Goal: Task Accomplishment & Management: Manage account settings

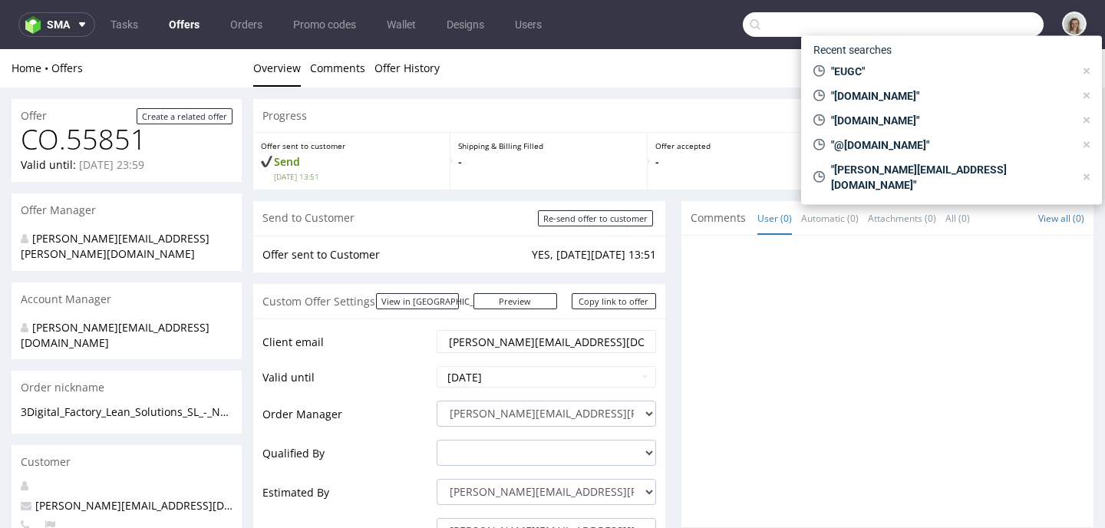
scroll to position [4, 0]
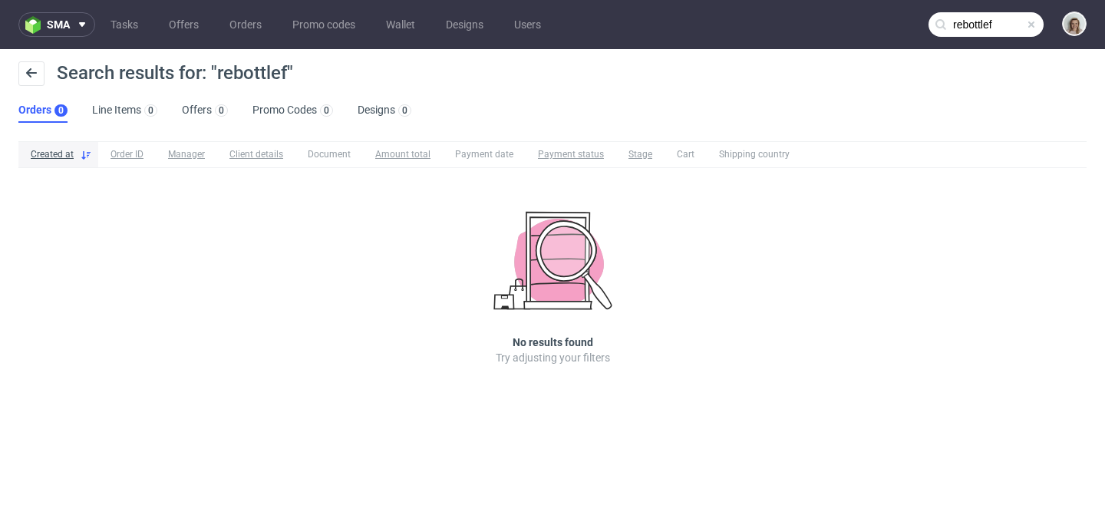
click at [1003, 20] on input "rebottlef" at bounding box center [986, 24] width 115 height 25
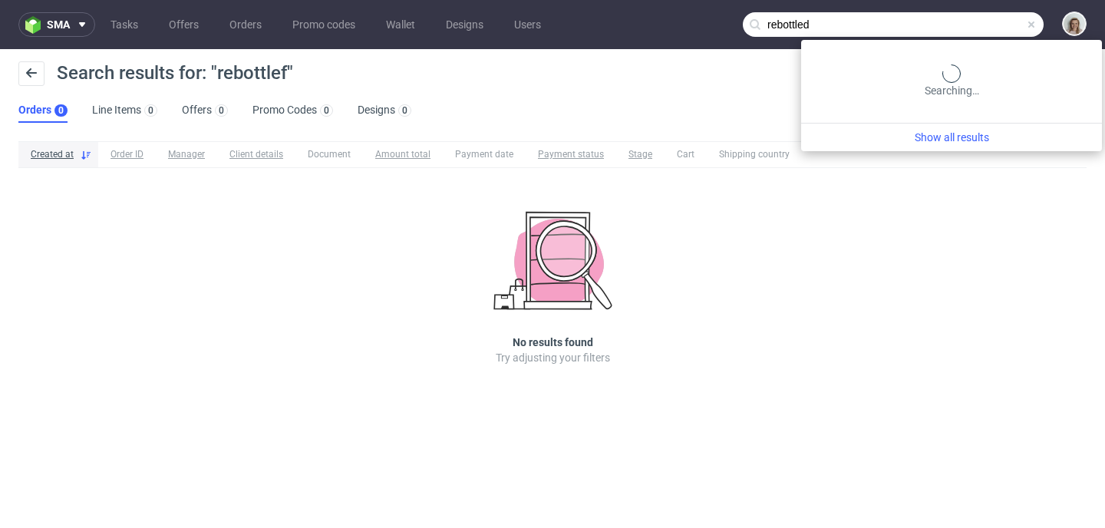
type input "rebottled"
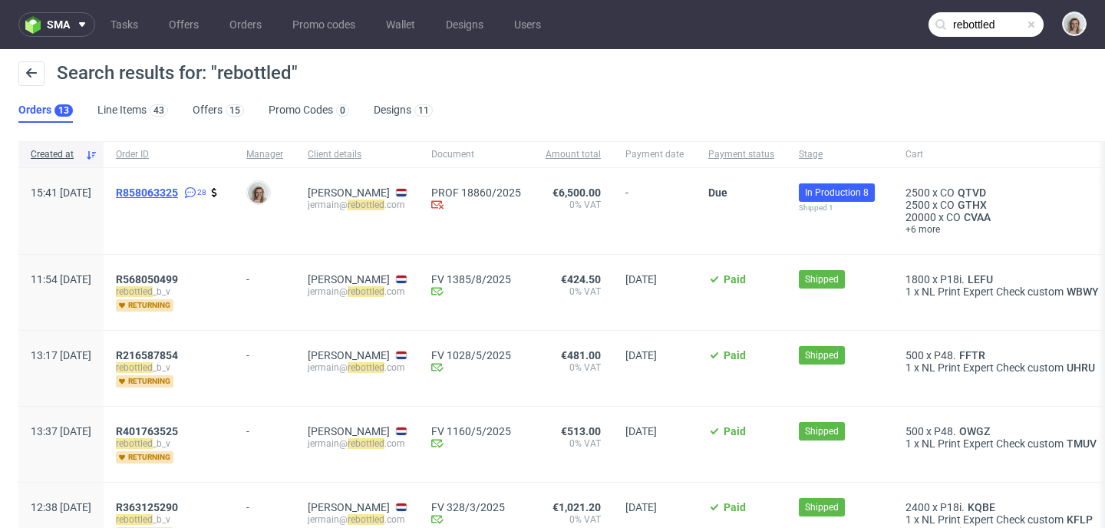
click at [178, 197] on span "R858063325" at bounding box center [147, 193] width 62 height 12
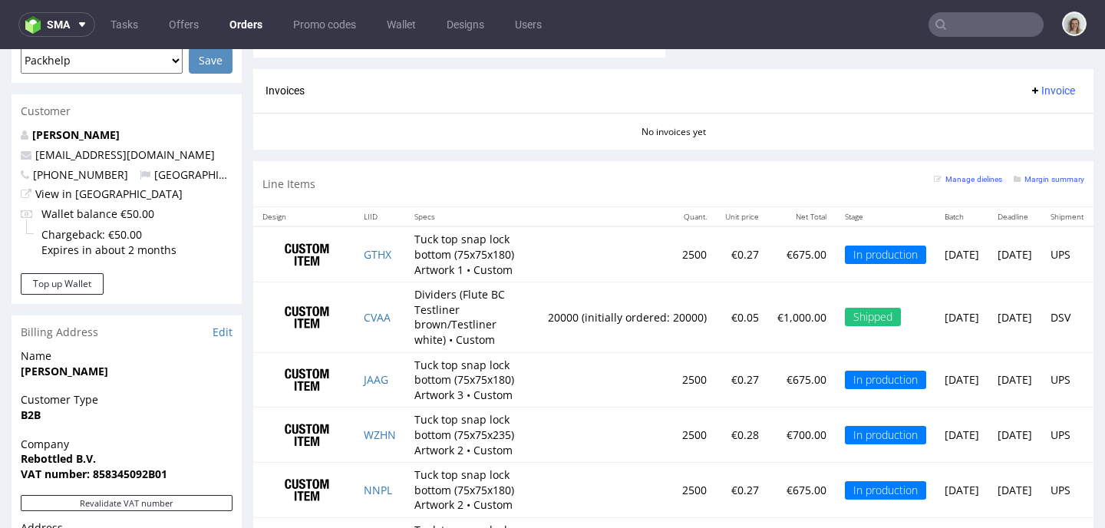
scroll to position [695, 0]
type input "rebottled"
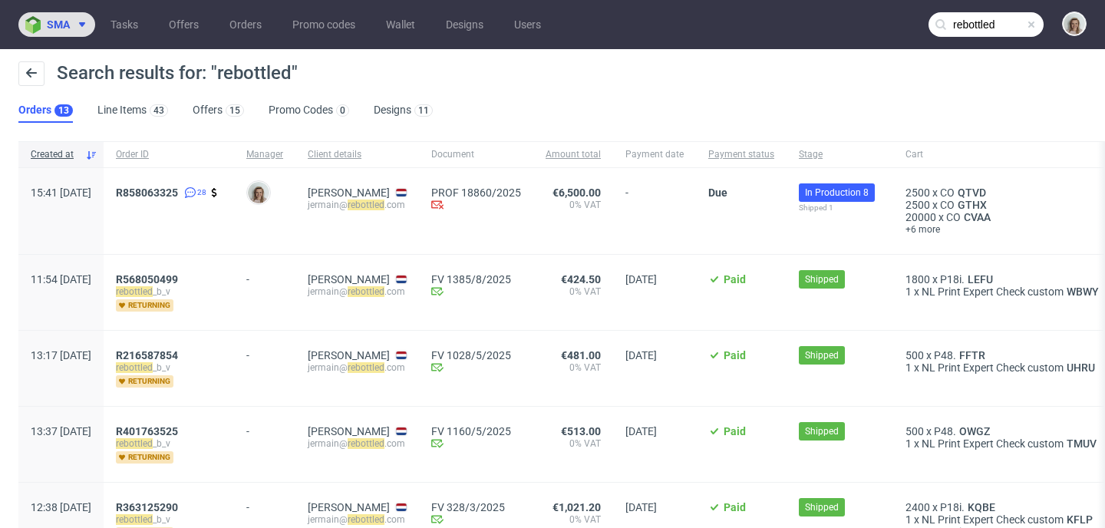
click at [74, 31] on button "sma" at bounding box center [56, 24] width 77 height 25
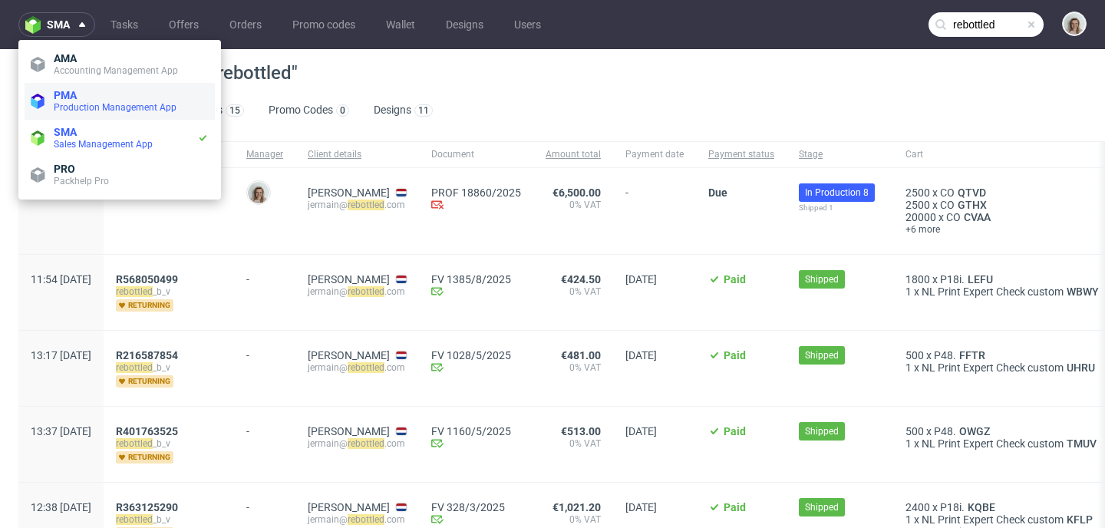
click at [73, 105] on span "Production Management App" at bounding box center [115, 107] width 123 height 11
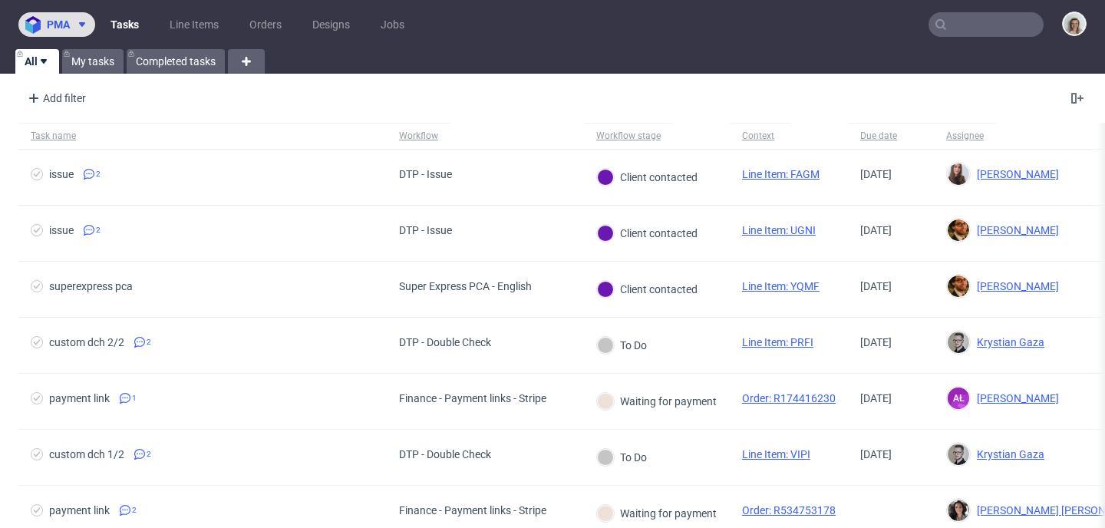
click at [60, 26] on span "pma" at bounding box center [58, 24] width 23 height 11
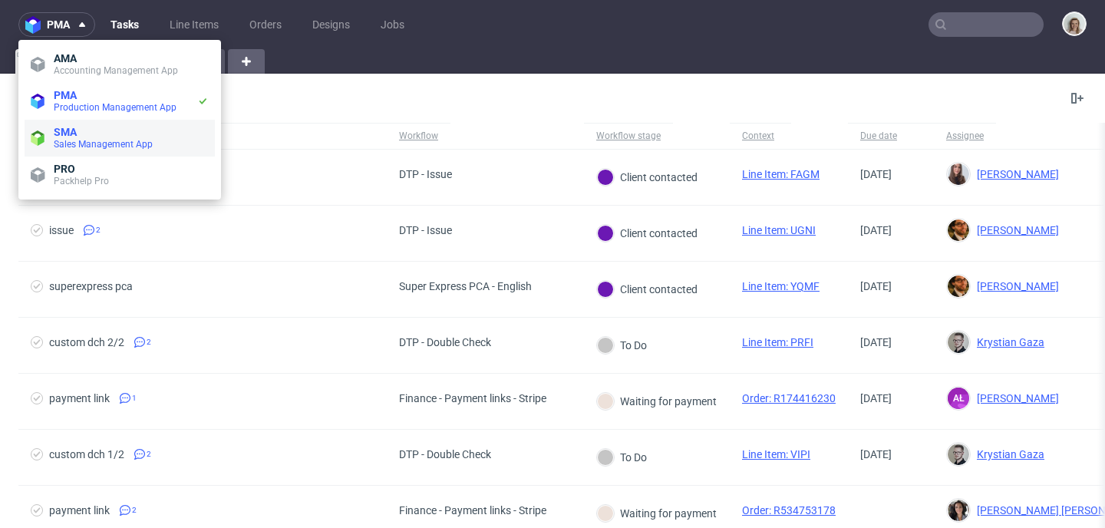
click at [74, 142] on span "Sales Management App" at bounding box center [103, 144] width 99 height 11
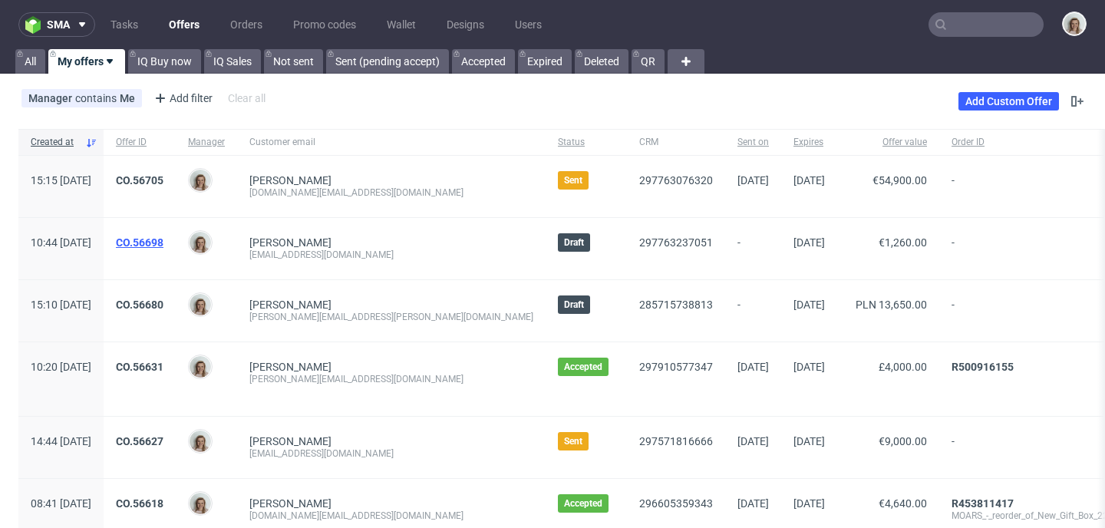
click at [164, 247] on link "CO.56698" at bounding box center [140, 242] width 48 height 12
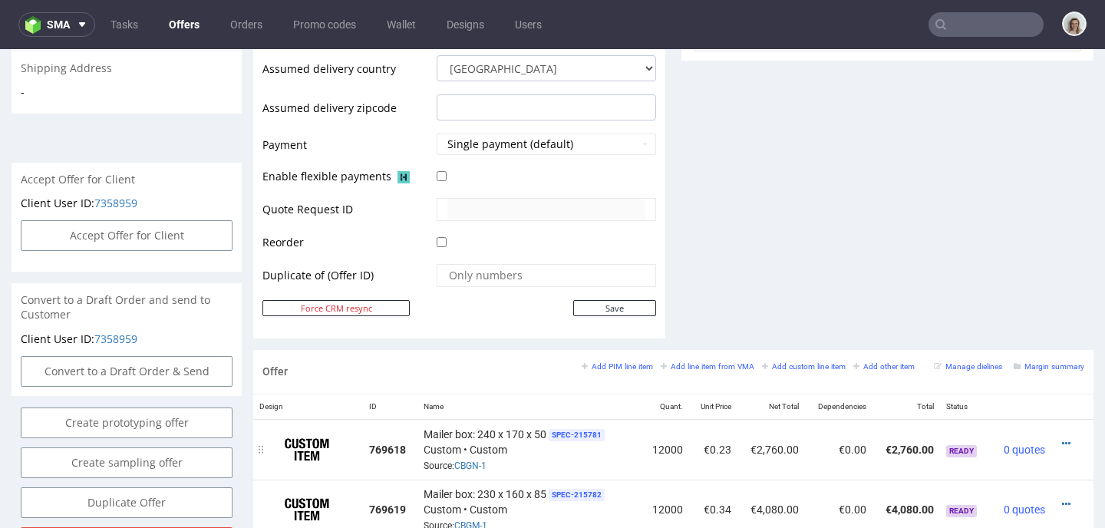
scroll to position [824, 0]
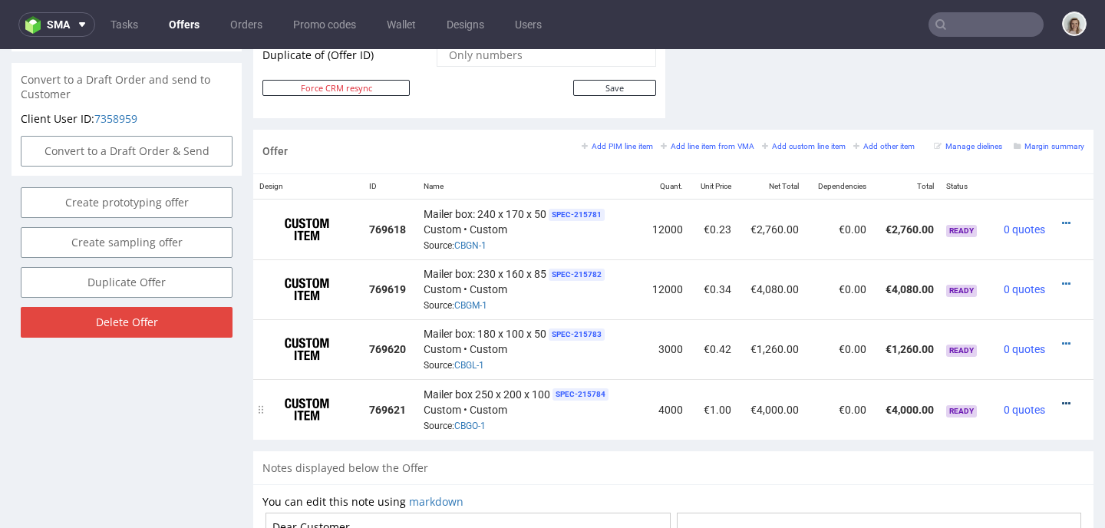
click at [1062, 399] on icon at bounding box center [1066, 403] width 8 height 11
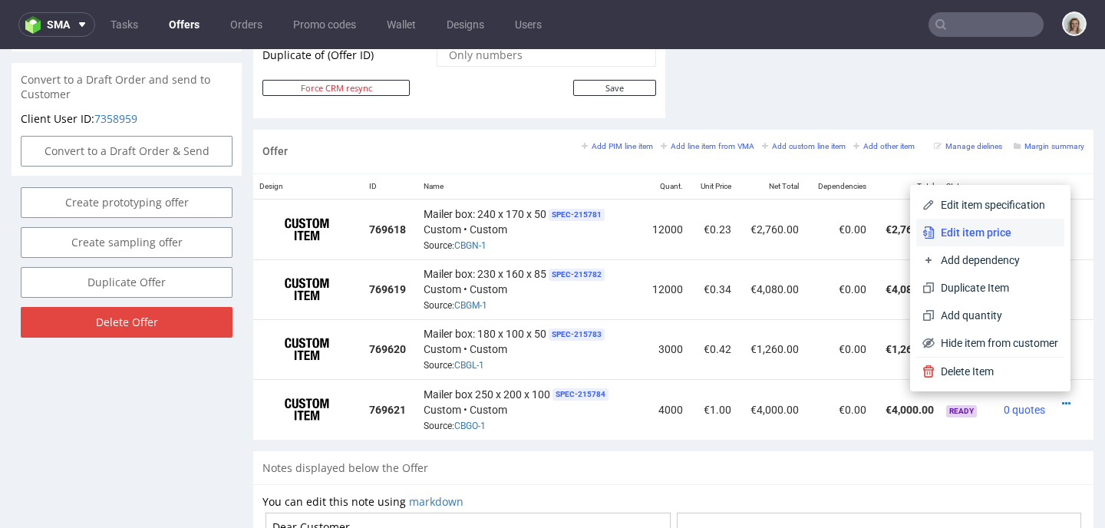
click at [1000, 239] on span "Edit item price" at bounding box center [997, 232] width 124 height 15
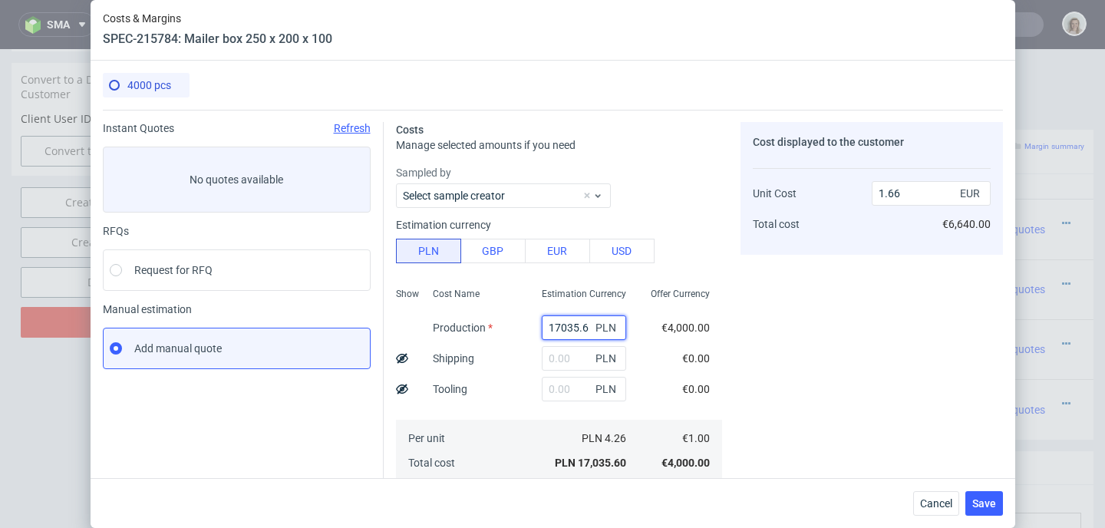
drag, startPoint x: 574, startPoint y: 327, endPoint x: 530, endPoint y: 327, distance: 43.8
click at [542, 327] on div "17035.6 PLN" at bounding box center [584, 328] width 84 height 25
paste input "5836"
type input "5836"
type input "0.57"
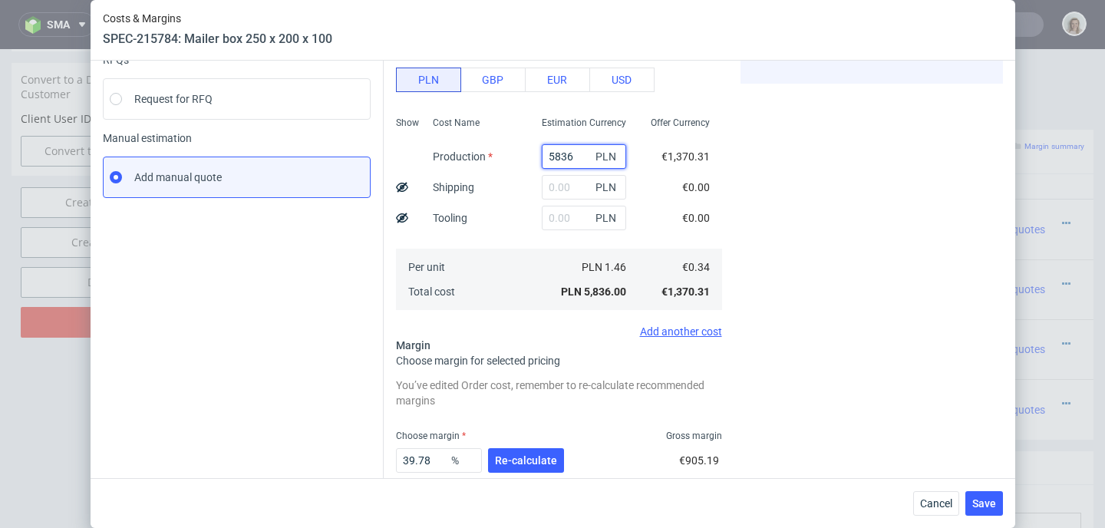
scroll to position [228, 0]
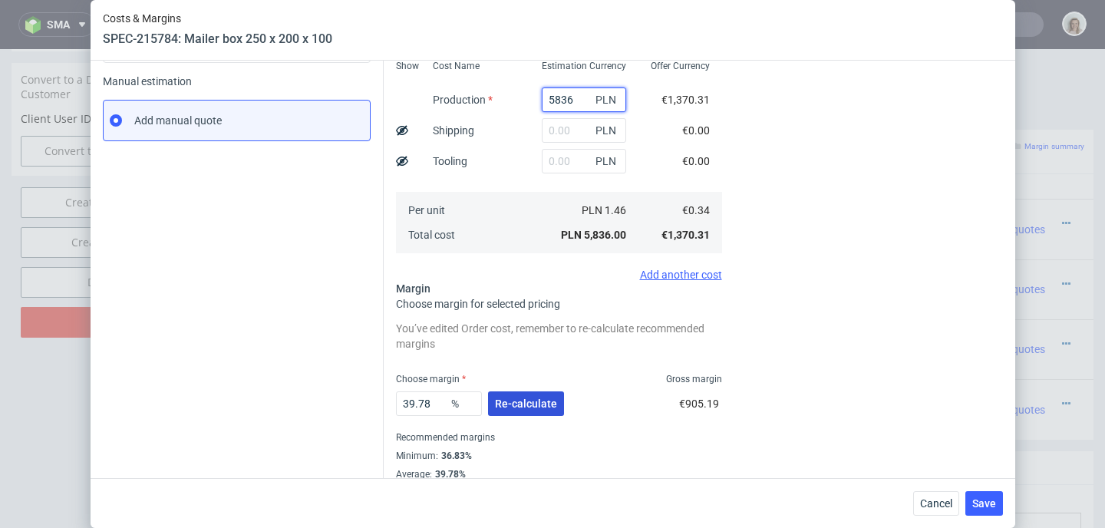
type input "5836"
click at [536, 403] on span "Re-calculate" at bounding box center [526, 403] width 62 height 11
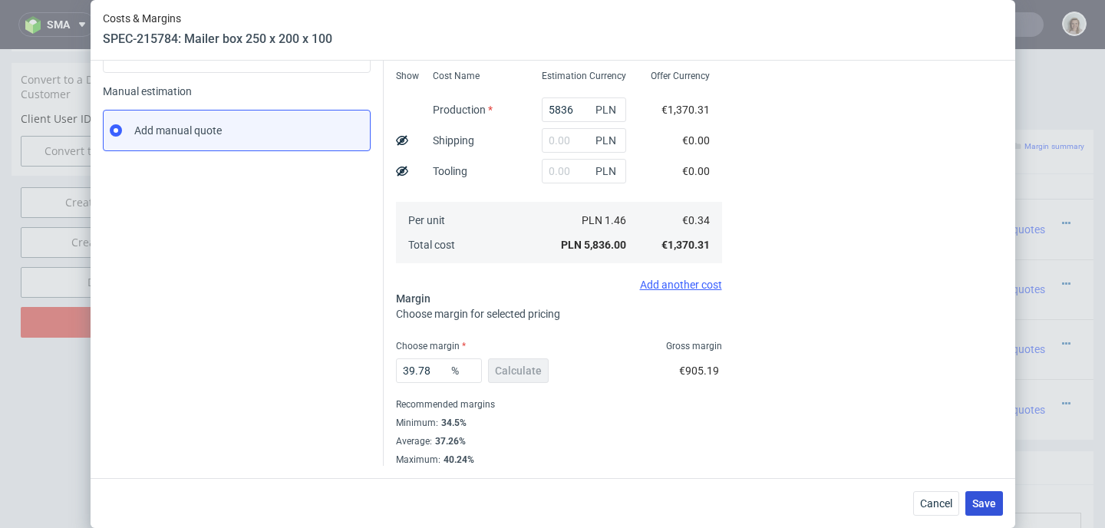
click at [985, 504] on span "Save" at bounding box center [985, 503] width 24 height 11
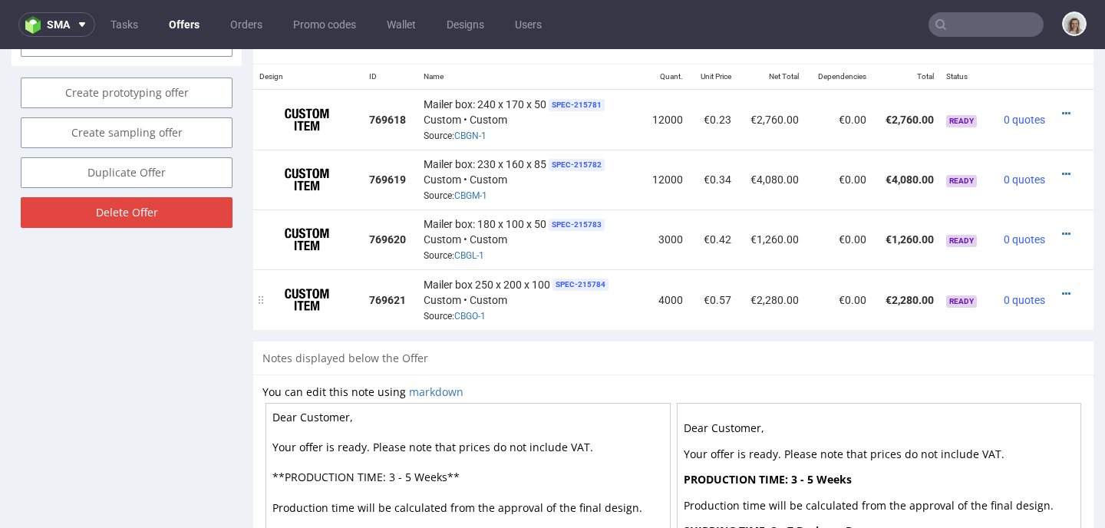
scroll to position [934, 0]
click at [1058, 289] on div at bounding box center [1068, 293] width 21 height 15
click at [1062, 290] on icon at bounding box center [1066, 294] width 8 height 11
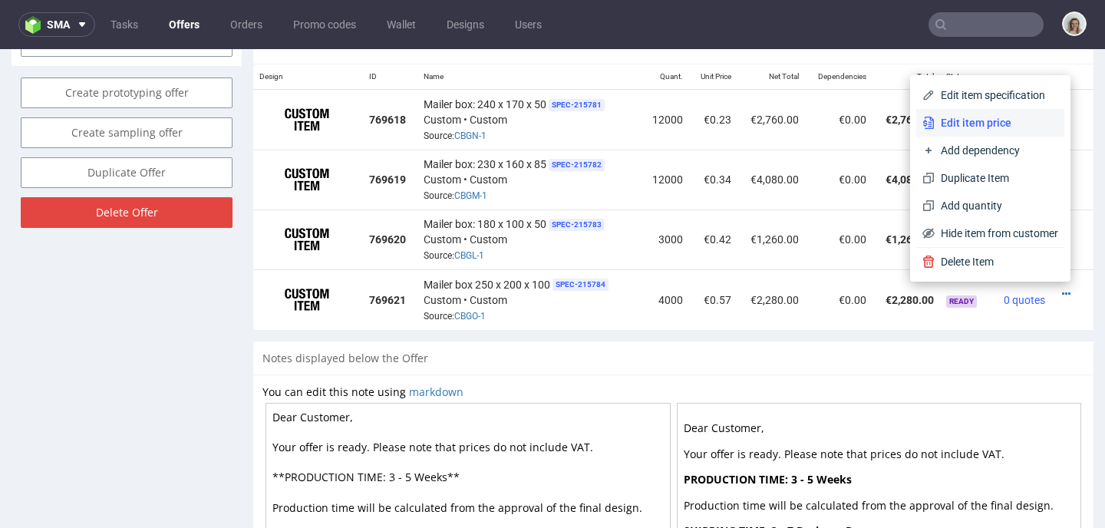
click at [992, 119] on span "Edit item price" at bounding box center [997, 122] width 124 height 15
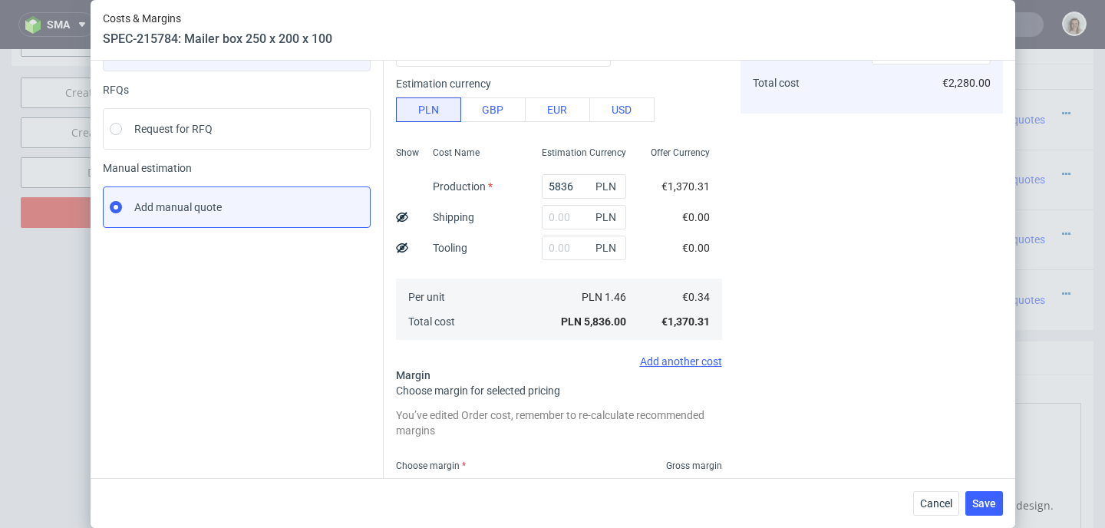
scroll to position [261, 0]
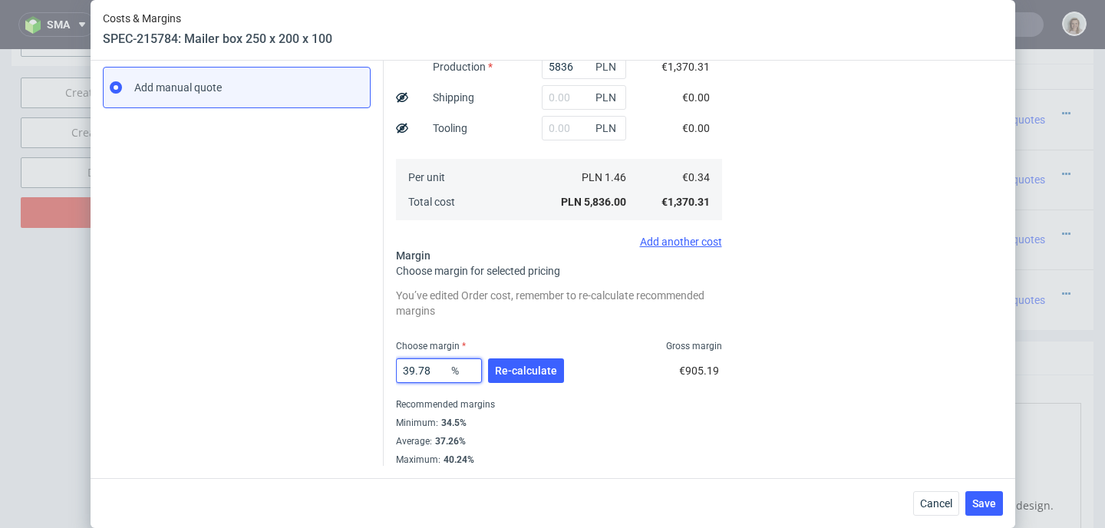
drag, startPoint x: 433, startPoint y: 368, endPoint x: 388, endPoint y: 367, distance: 45.3
click at [388, 367] on div "Costs Manage selected amounts if you need Sampled by Select sample creator Esti…" at bounding box center [694, 157] width 620 height 617
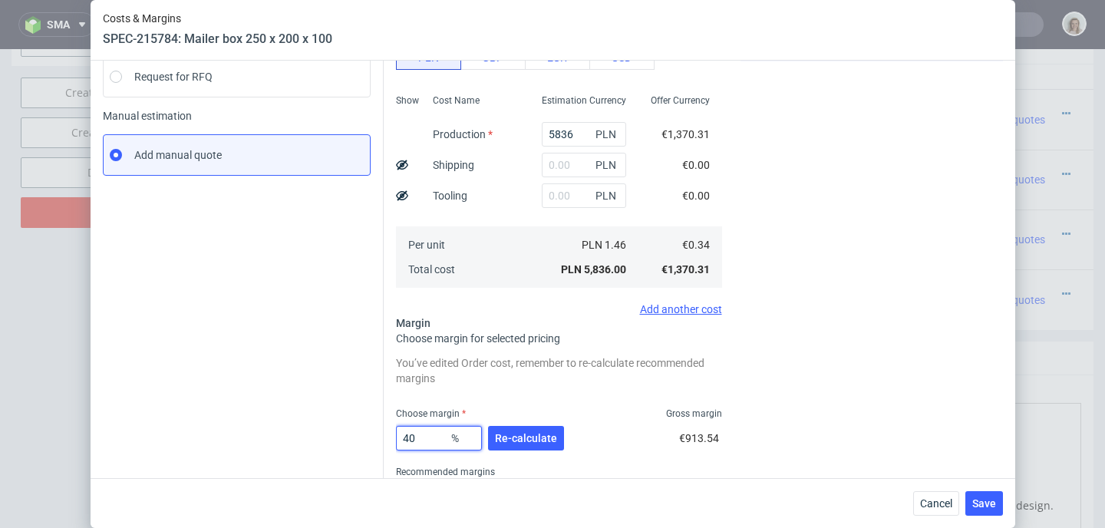
scroll to position [256, 0]
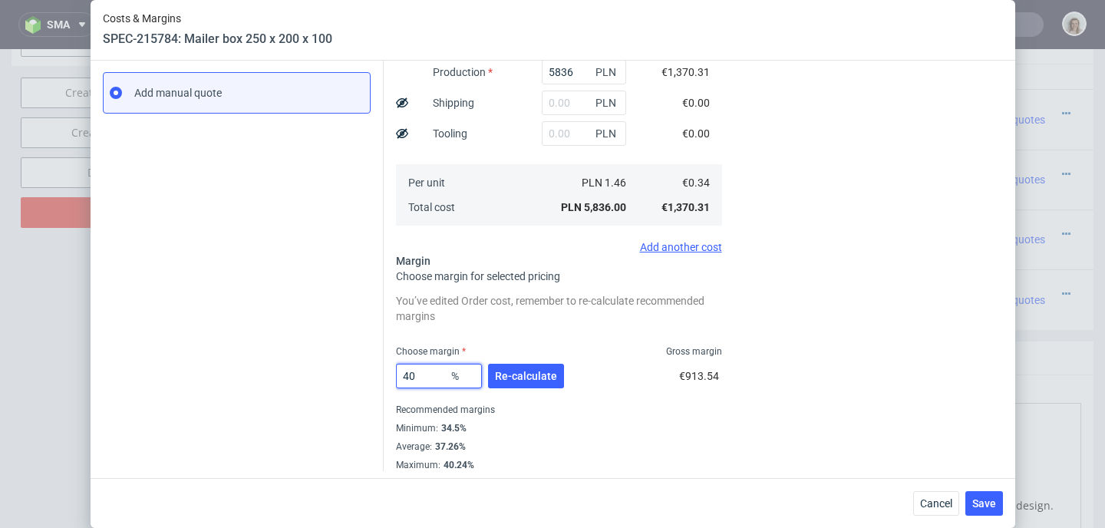
type input "4"
type input "0.36"
type input "45"
type input "0.62"
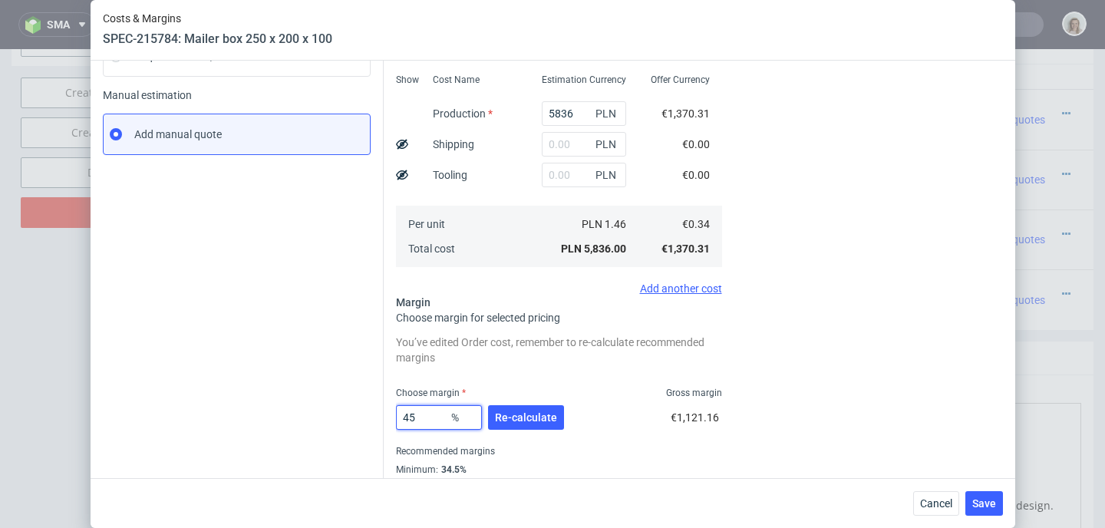
scroll to position [218, 0]
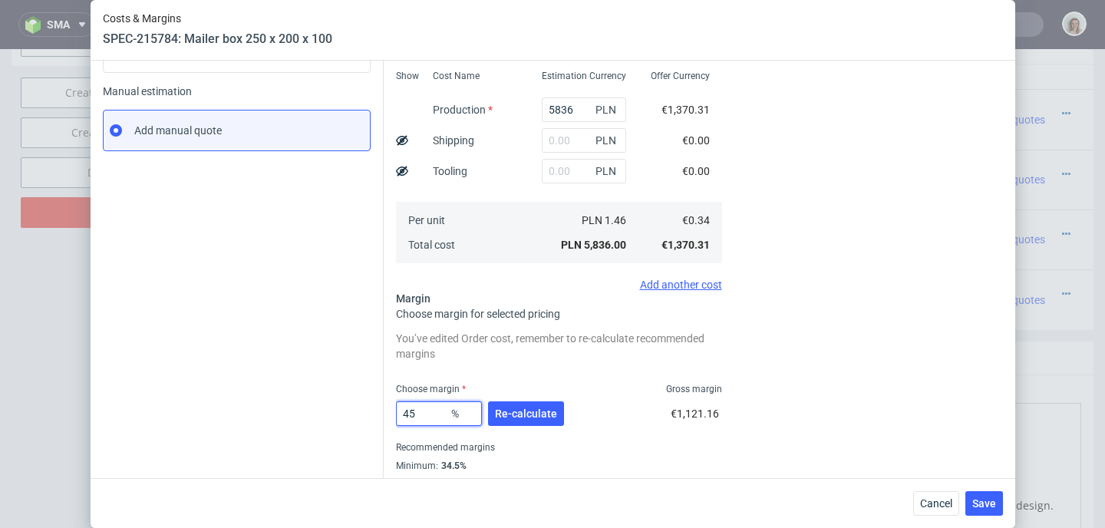
type input "4"
type input "0.36"
type input "43"
type input "0.6"
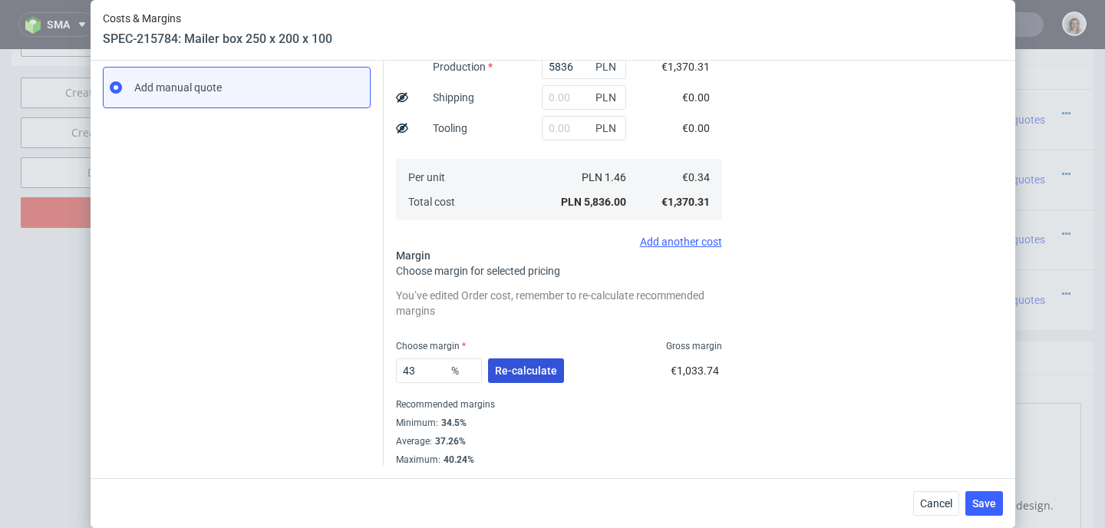
click at [524, 380] on button "Re-calculate" at bounding box center [526, 371] width 76 height 25
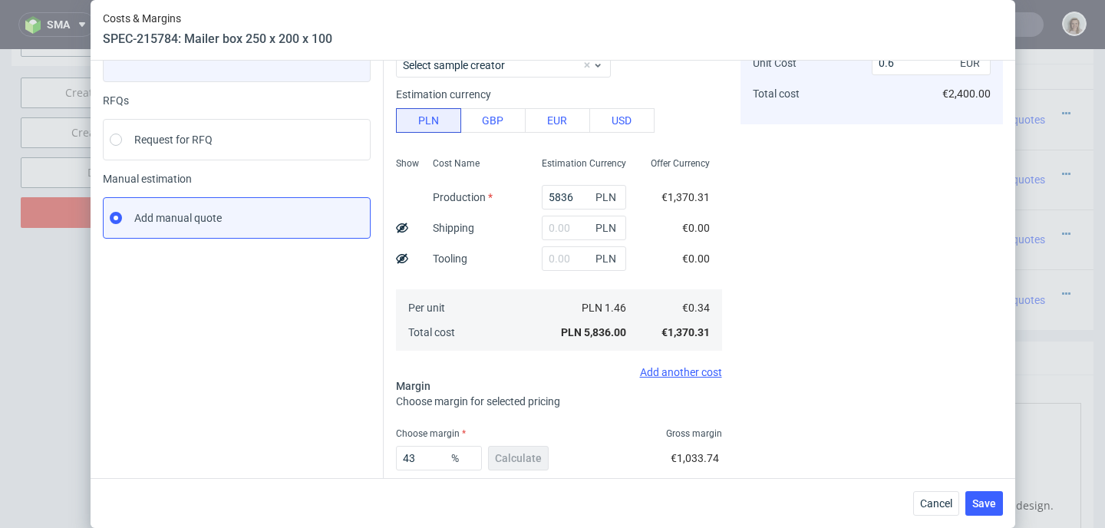
scroll to position [216, 0]
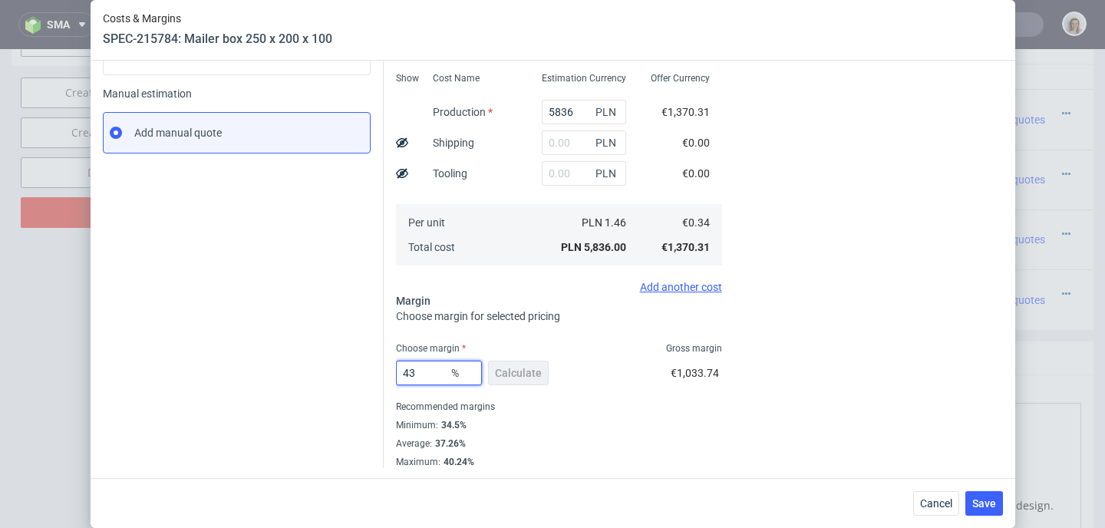
click at [417, 376] on input "43" at bounding box center [439, 373] width 86 height 25
type input "43.5"
type input "0.61"
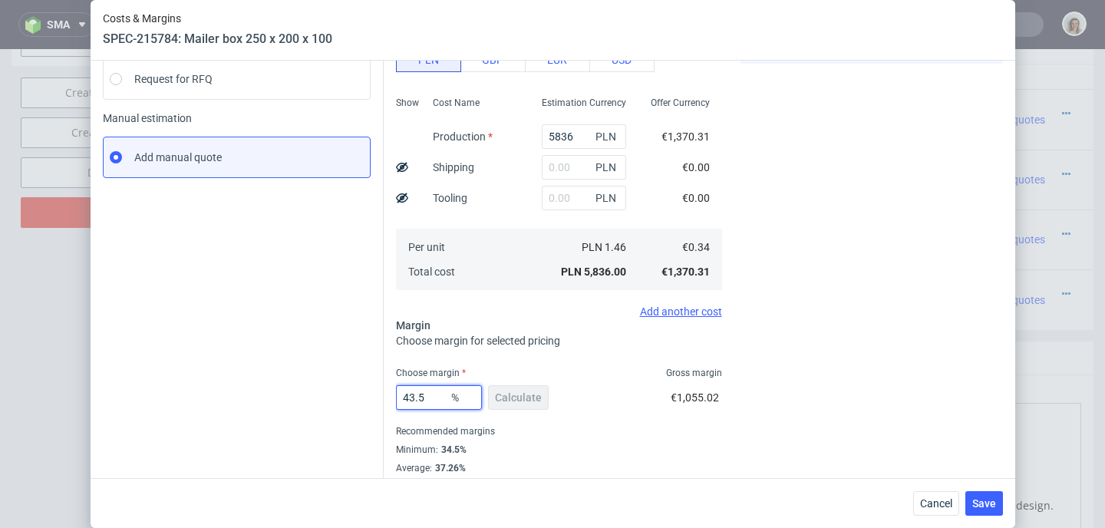
scroll to position [218, 0]
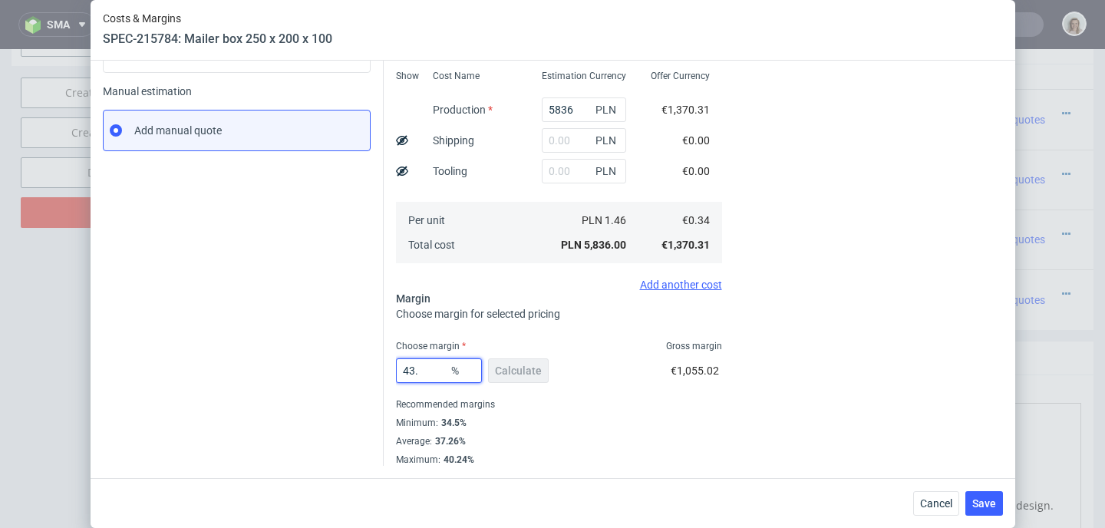
type input "43"
type input "0.6"
click at [990, 503] on span "Save" at bounding box center [985, 503] width 24 height 11
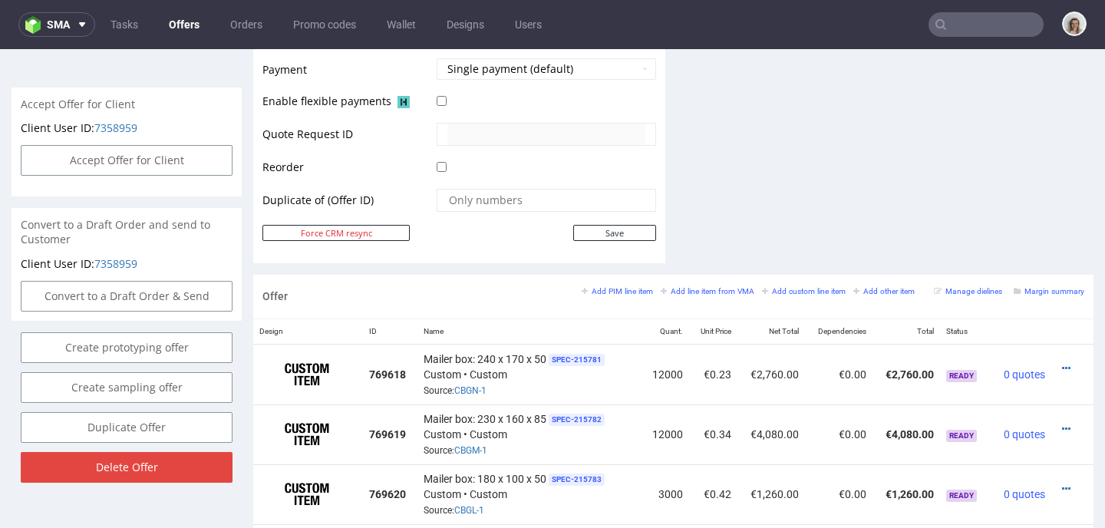
scroll to position [682, 0]
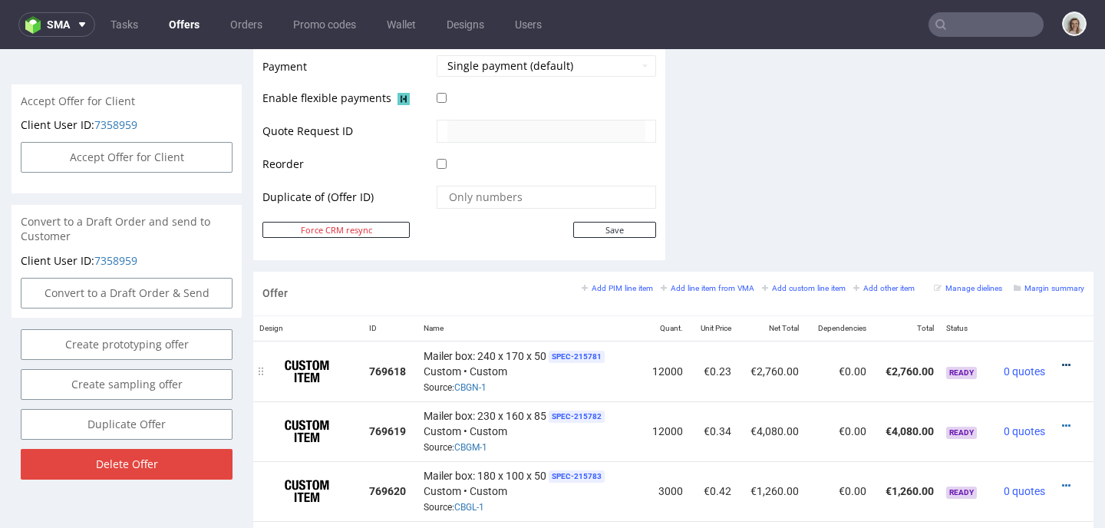
click at [1062, 365] on icon at bounding box center [1066, 365] width 8 height 11
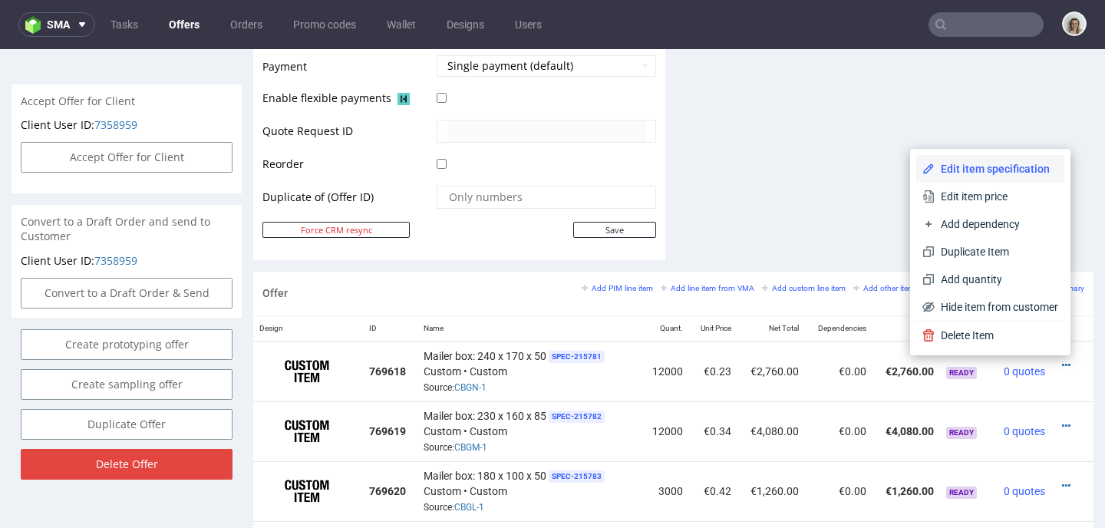
click at [942, 173] on span "Edit item specification" at bounding box center [997, 168] width 124 height 15
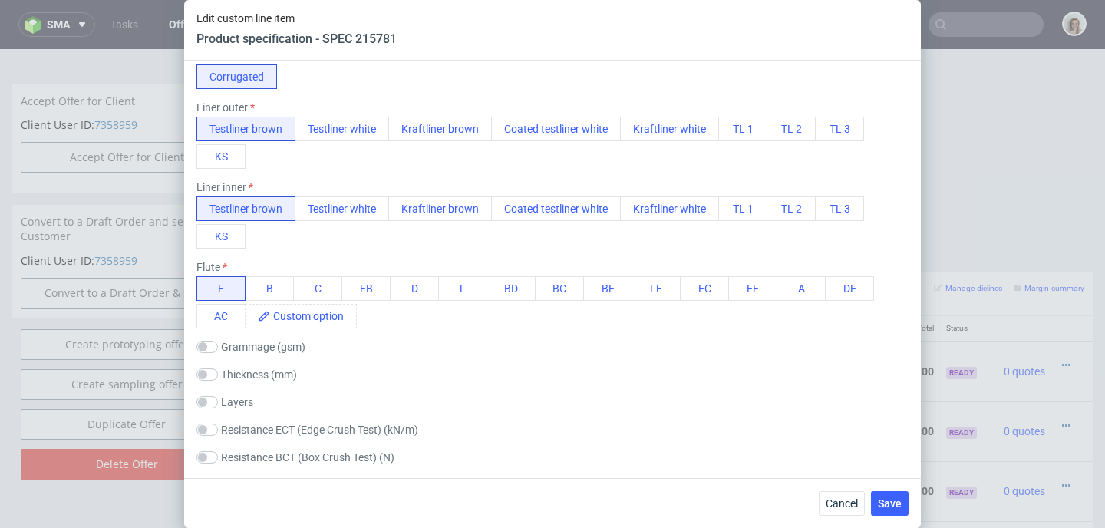
scroll to position [900, 0]
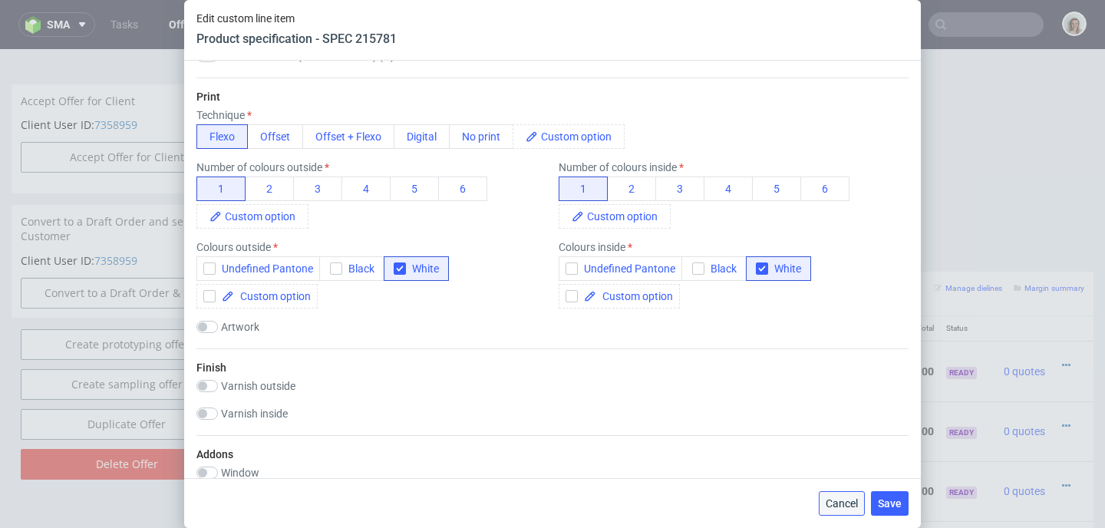
click at [856, 504] on span "Cancel" at bounding box center [842, 503] width 32 height 11
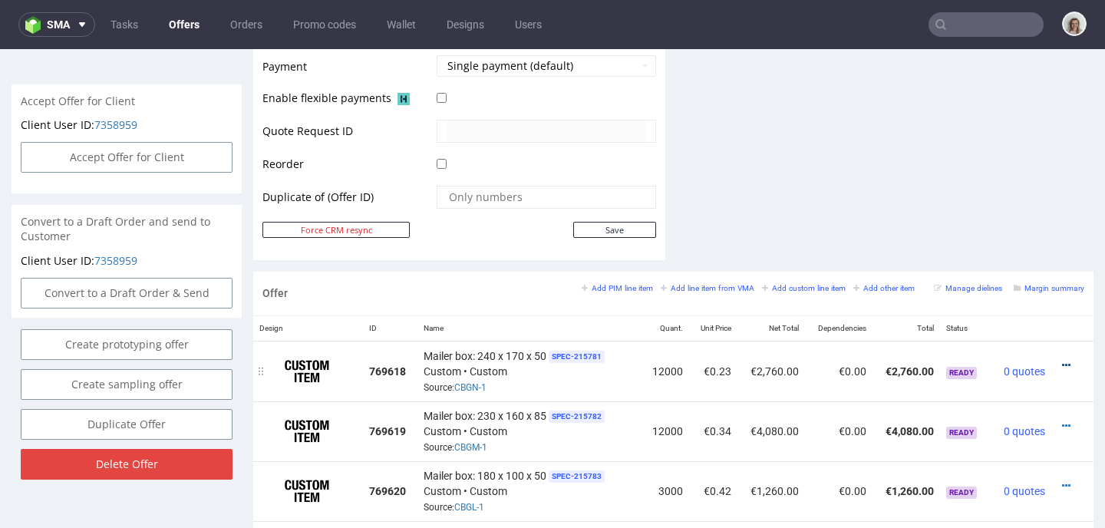
click at [1062, 363] on icon at bounding box center [1066, 365] width 8 height 11
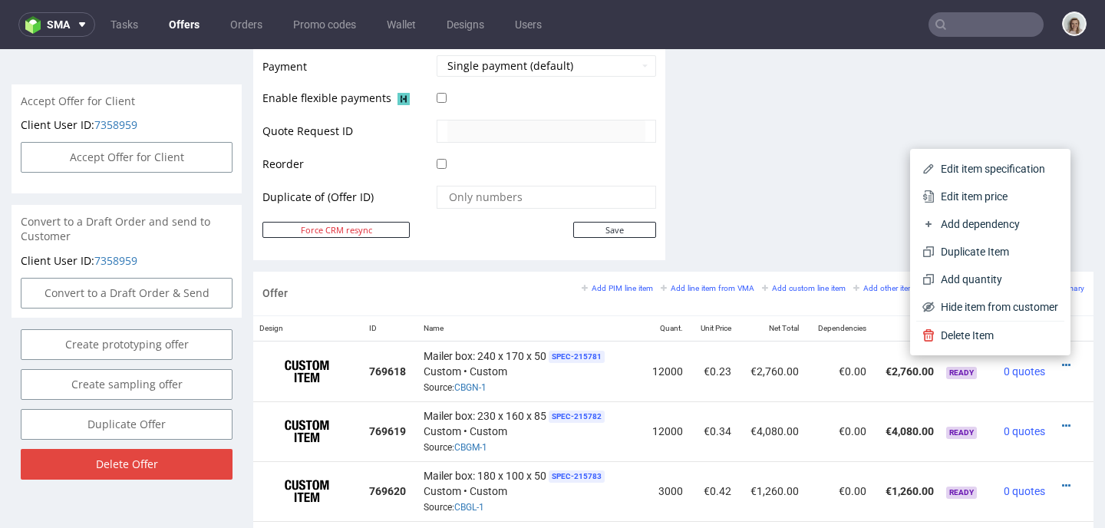
drag, startPoint x: 976, startPoint y: 202, endPoint x: 851, endPoint y: 237, distance: 129.3
click at [976, 202] on span "Edit item price" at bounding box center [997, 196] width 124 height 15
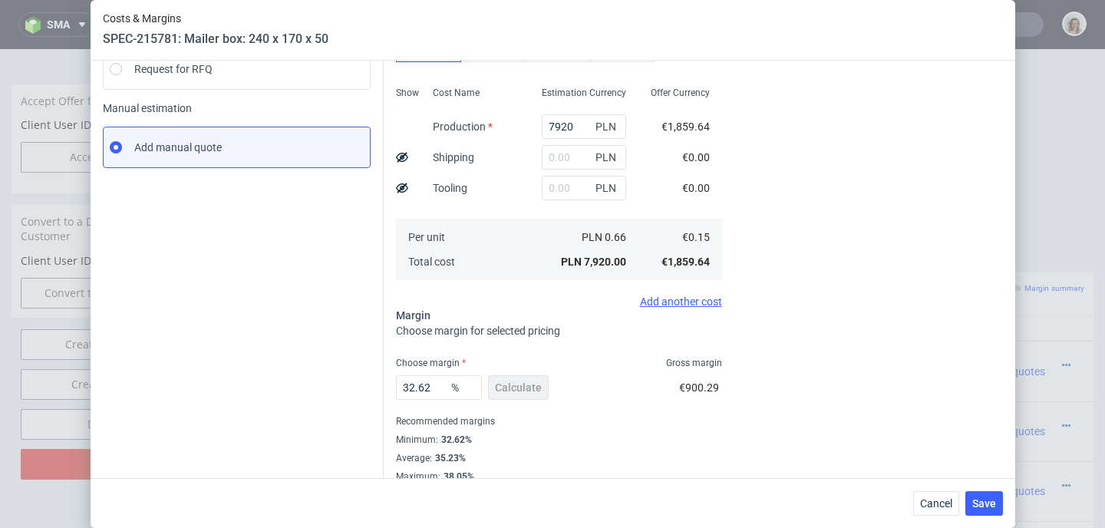
scroll to position [218, 0]
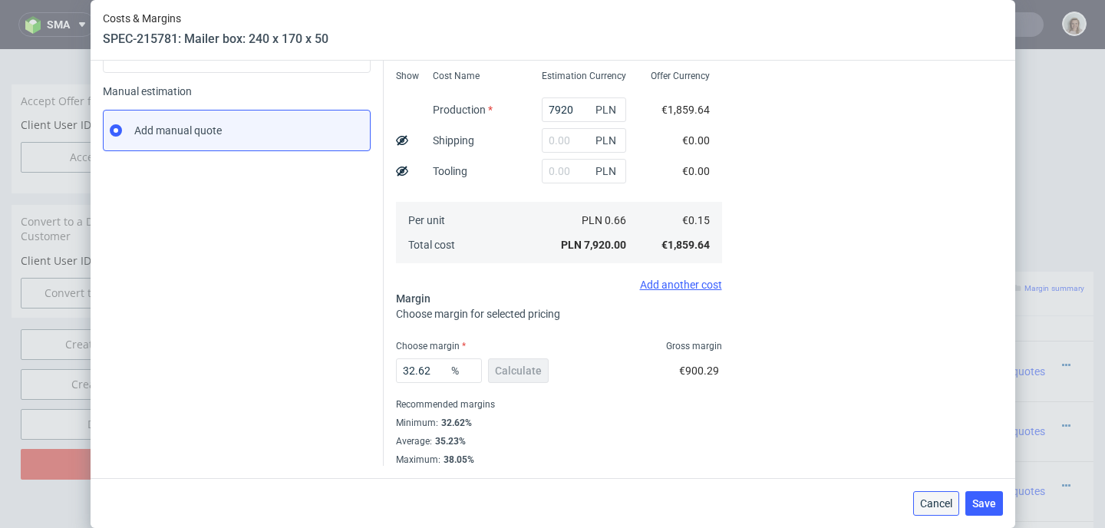
click at [940, 500] on span "Cancel" at bounding box center [936, 503] width 32 height 11
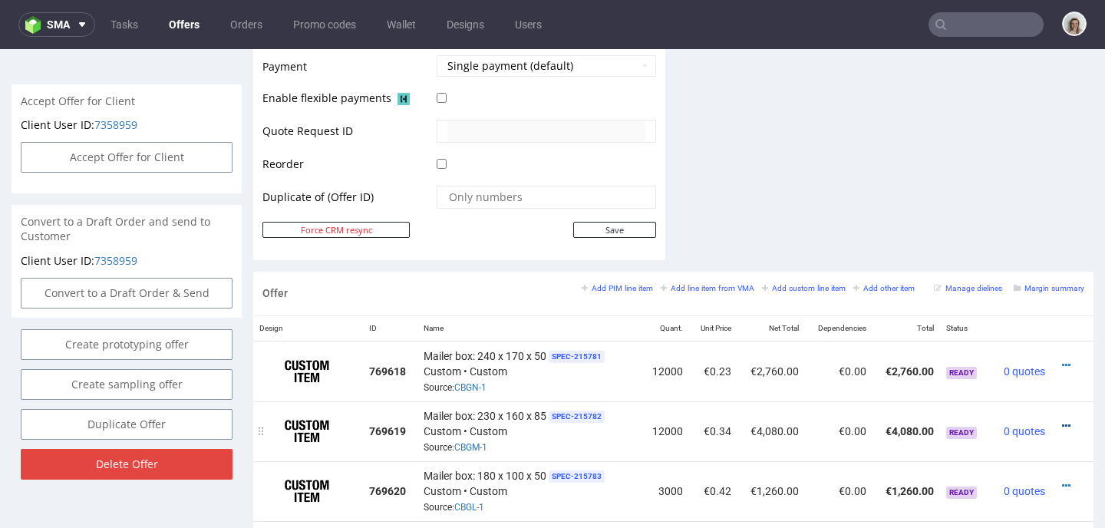
click at [1062, 426] on icon at bounding box center [1066, 426] width 8 height 11
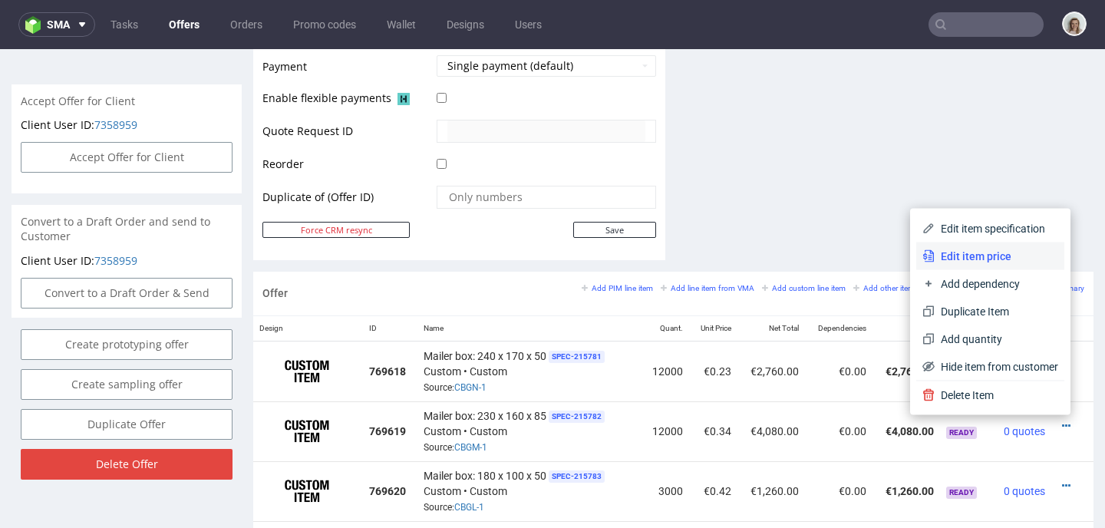
click at [977, 253] on span "Edit item price" at bounding box center [997, 256] width 124 height 15
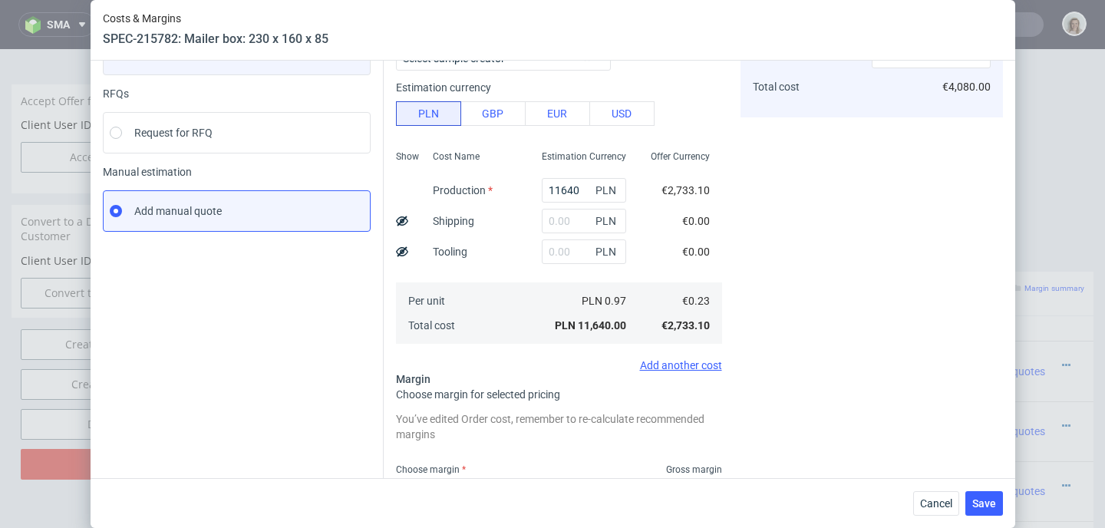
scroll to position [261, 0]
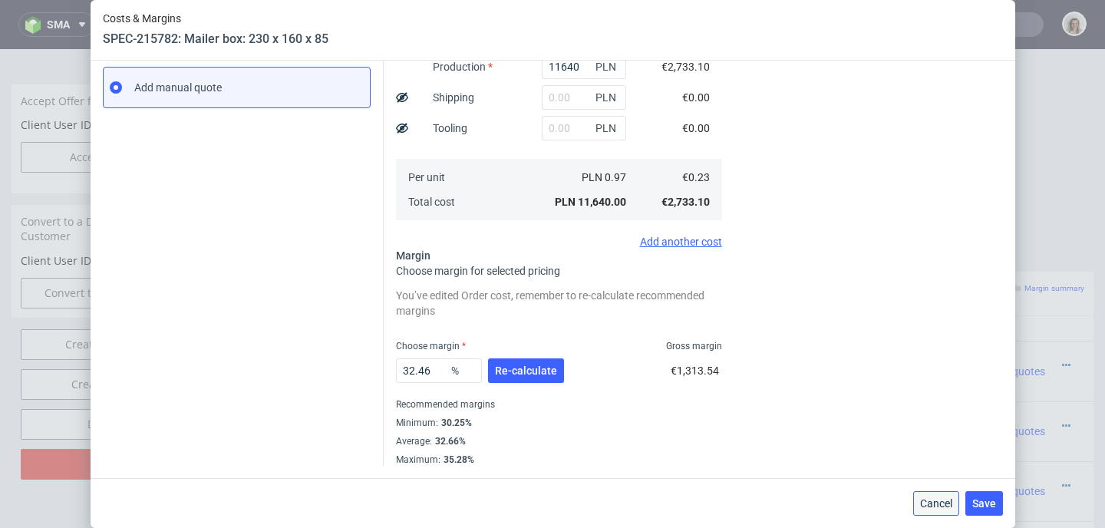
click at [933, 499] on span "Cancel" at bounding box center [936, 503] width 32 height 11
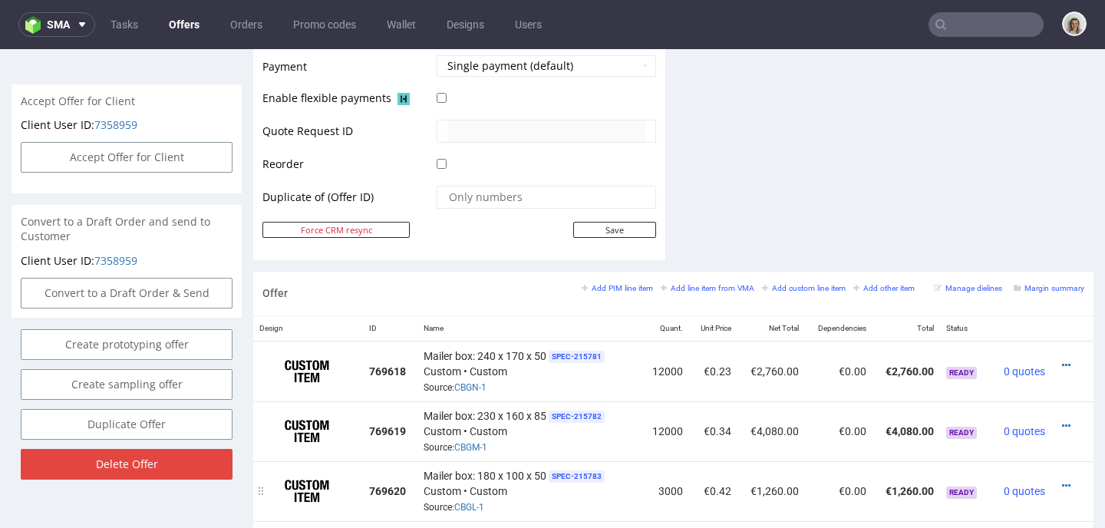
click at [1062, 481] on icon at bounding box center [1066, 486] width 8 height 11
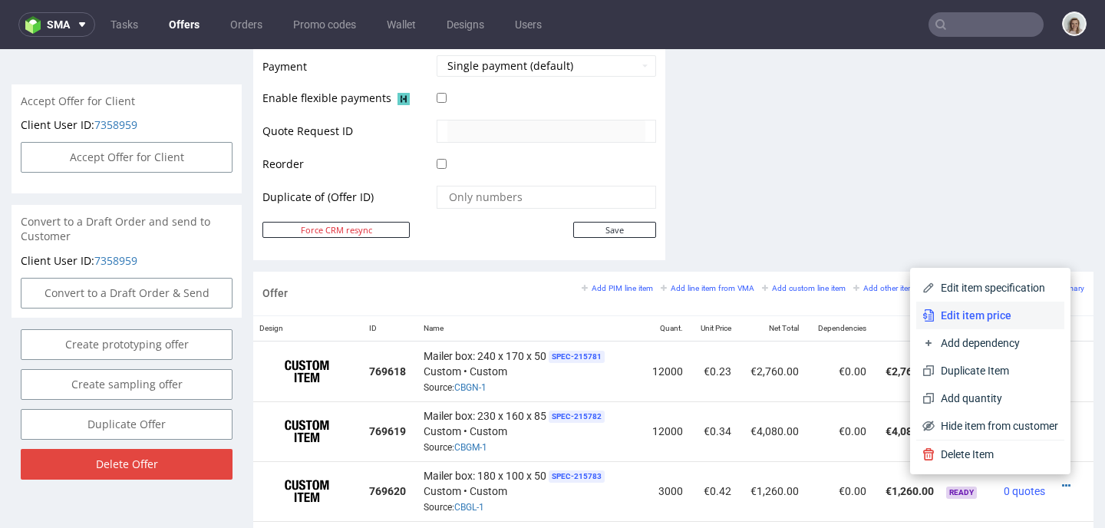
click at [991, 315] on span "Edit item price" at bounding box center [997, 315] width 124 height 15
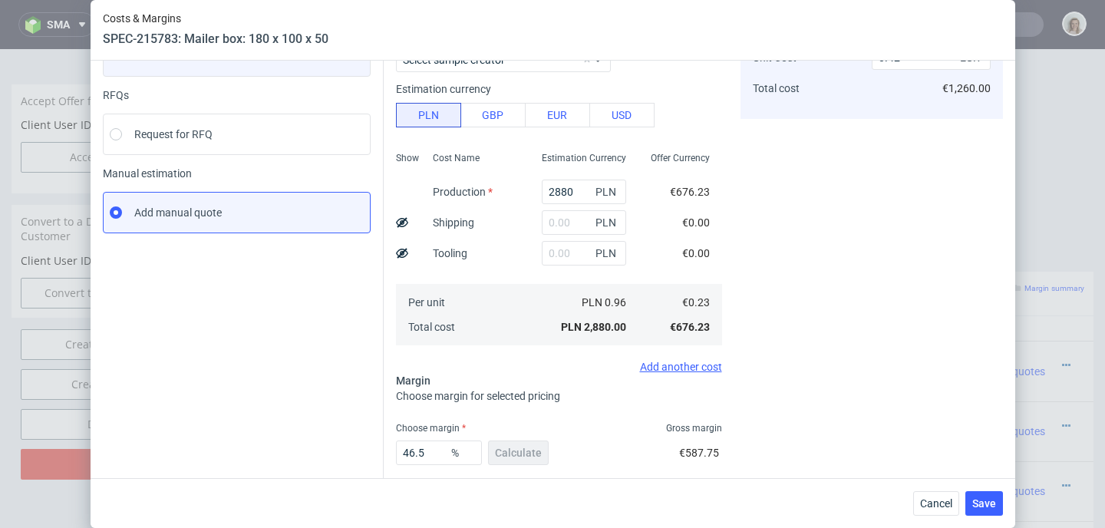
scroll to position [218, 0]
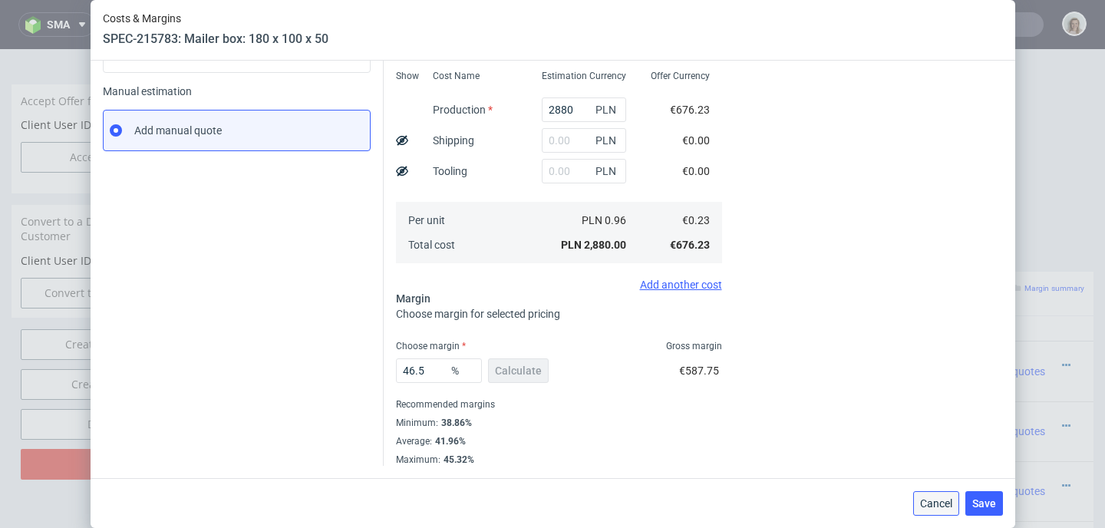
click at [942, 508] on span "Cancel" at bounding box center [936, 503] width 32 height 11
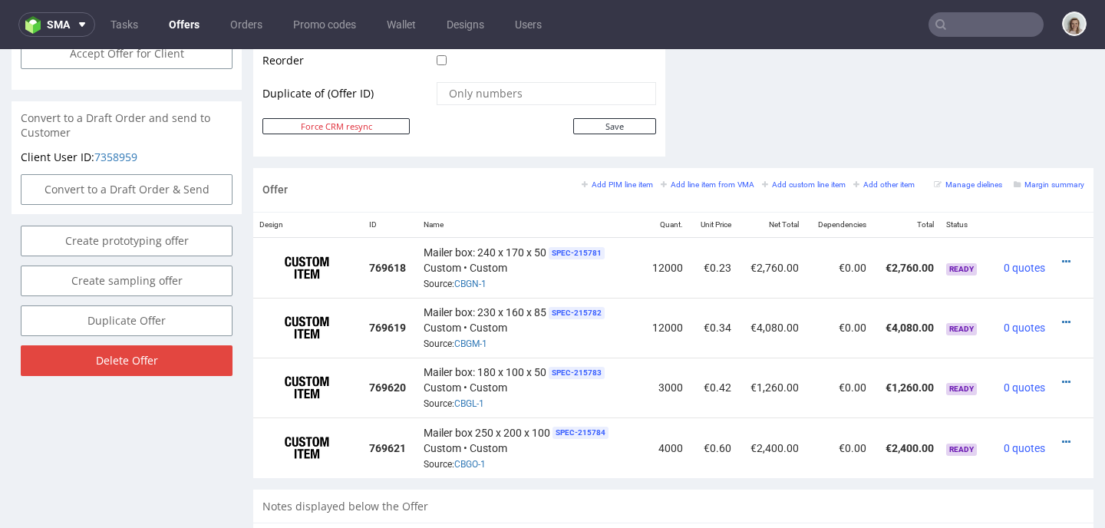
scroll to position [980, 0]
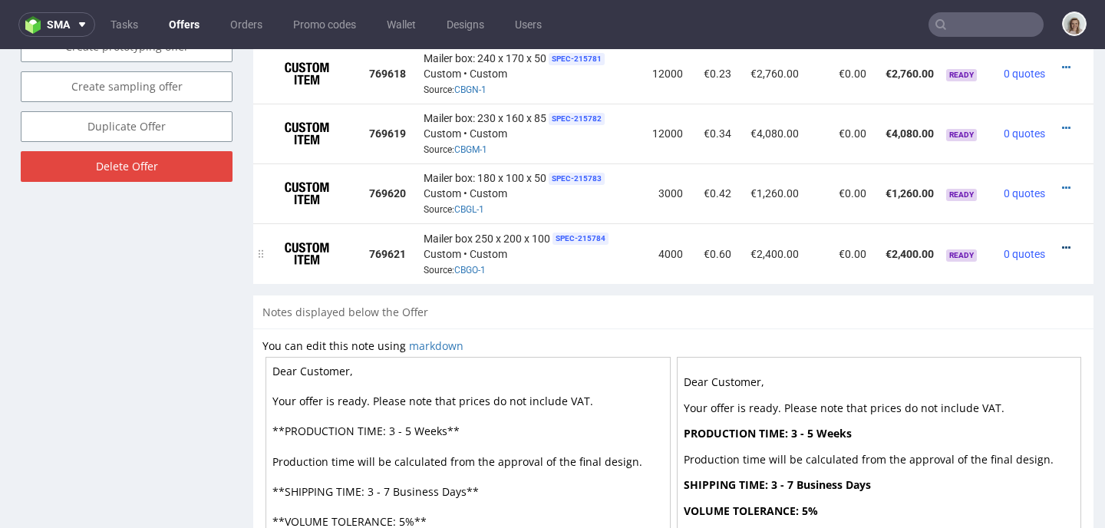
click at [1062, 243] on icon at bounding box center [1066, 248] width 8 height 11
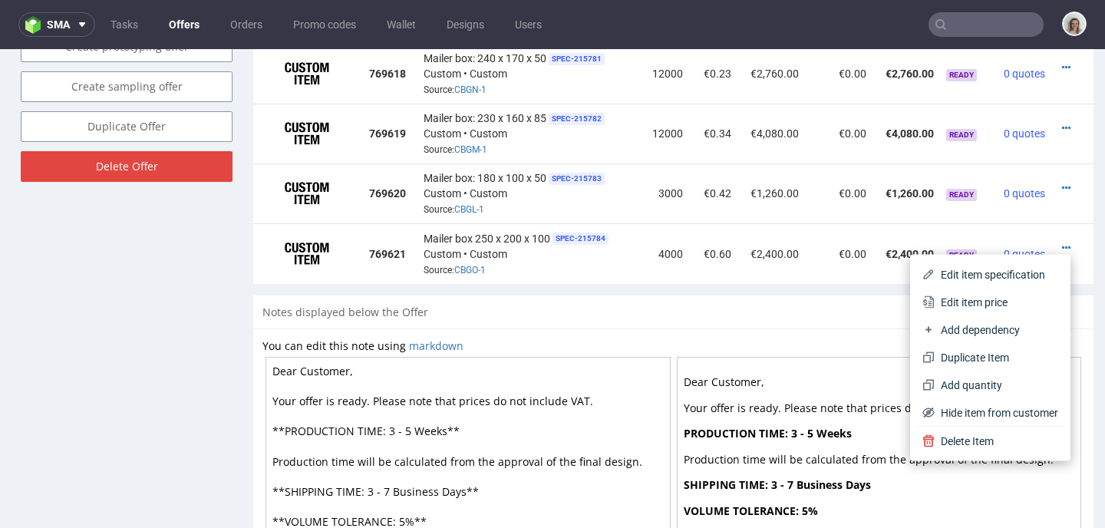
click at [951, 304] on span "Edit item price" at bounding box center [997, 302] width 124 height 15
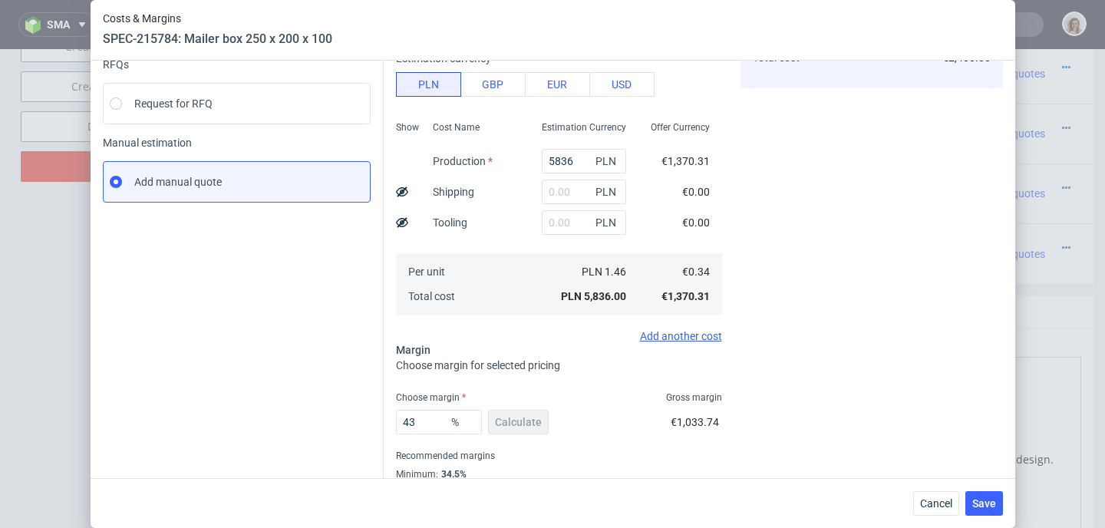
scroll to position [218, 0]
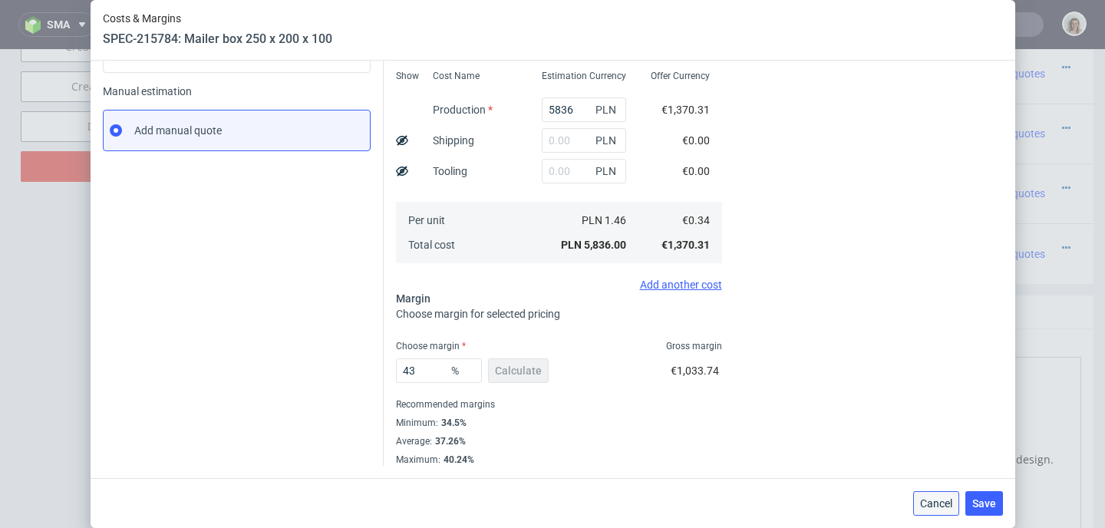
drag, startPoint x: 948, startPoint y: 506, endPoint x: 877, endPoint y: 403, distance: 125.2
click at [948, 506] on span "Cancel" at bounding box center [936, 503] width 32 height 11
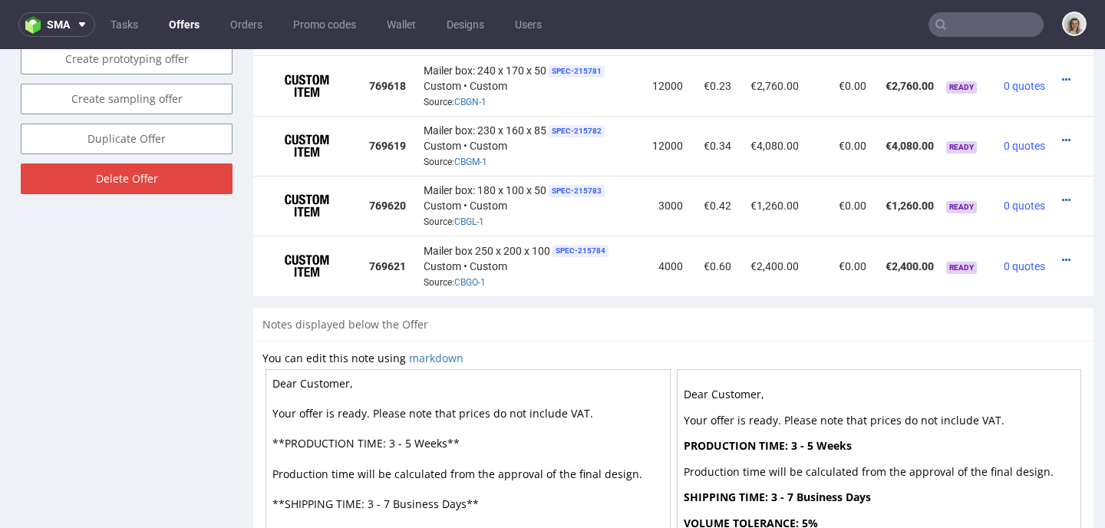
scroll to position [953, 0]
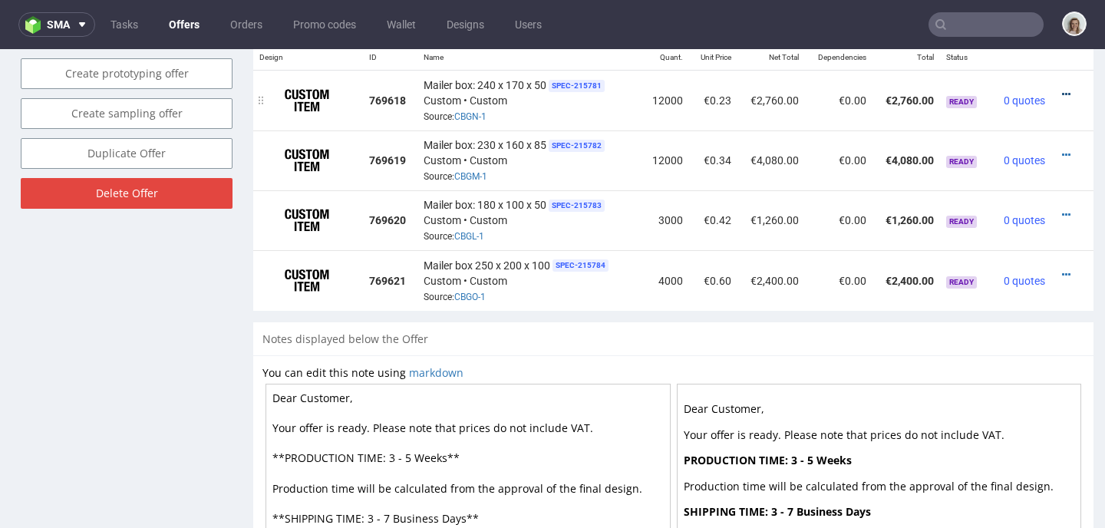
click at [1062, 93] on icon at bounding box center [1066, 94] width 8 height 11
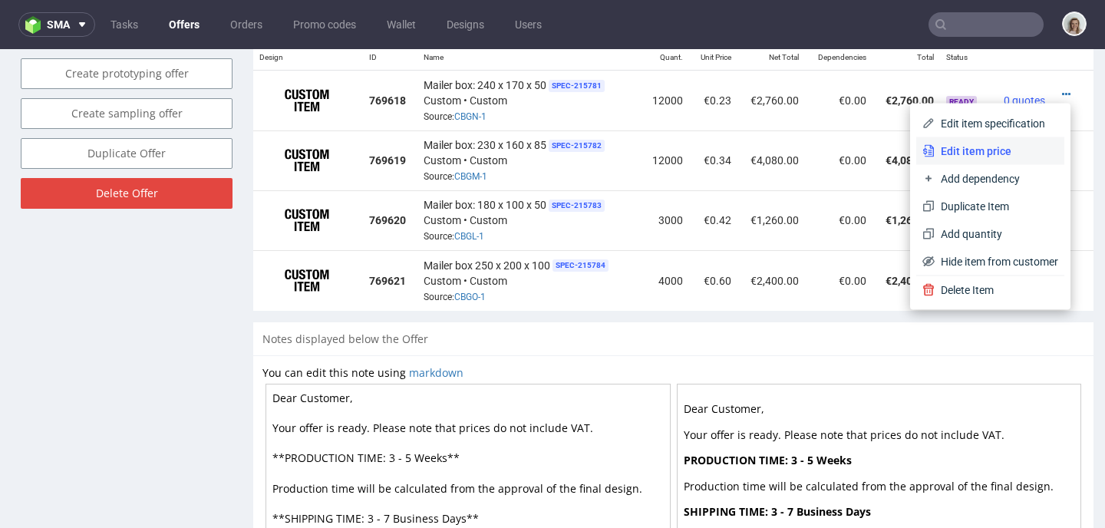
click at [1020, 147] on span "Edit item price" at bounding box center [997, 151] width 124 height 15
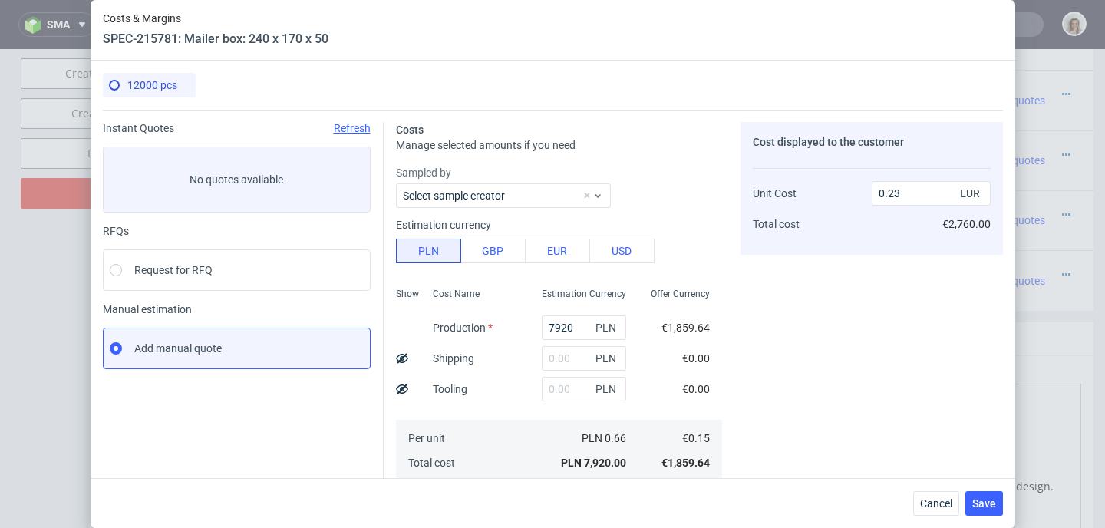
scroll to position [218, 0]
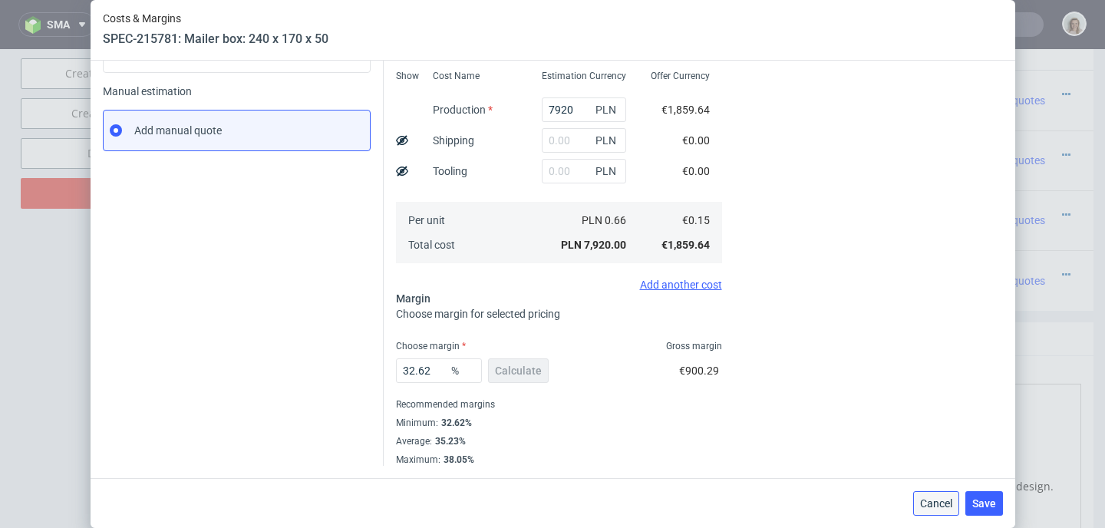
drag, startPoint x: 950, startPoint y: 501, endPoint x: 951, endPoint y: 448, distance: 52.2
click at [950, 501] on span "Cancel" at bounding box center [936, 503] width 32 height 11
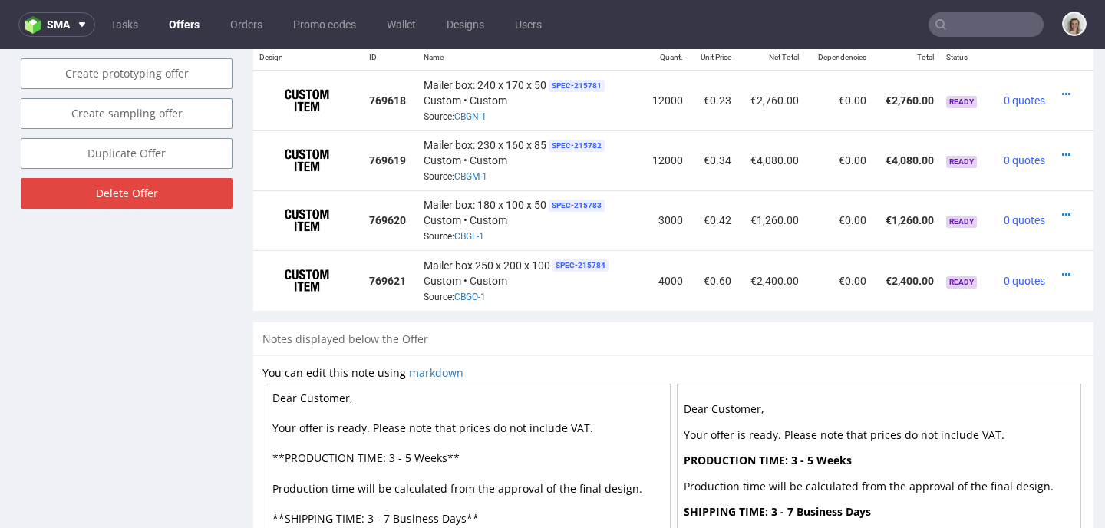
scroll to position [841, 0]
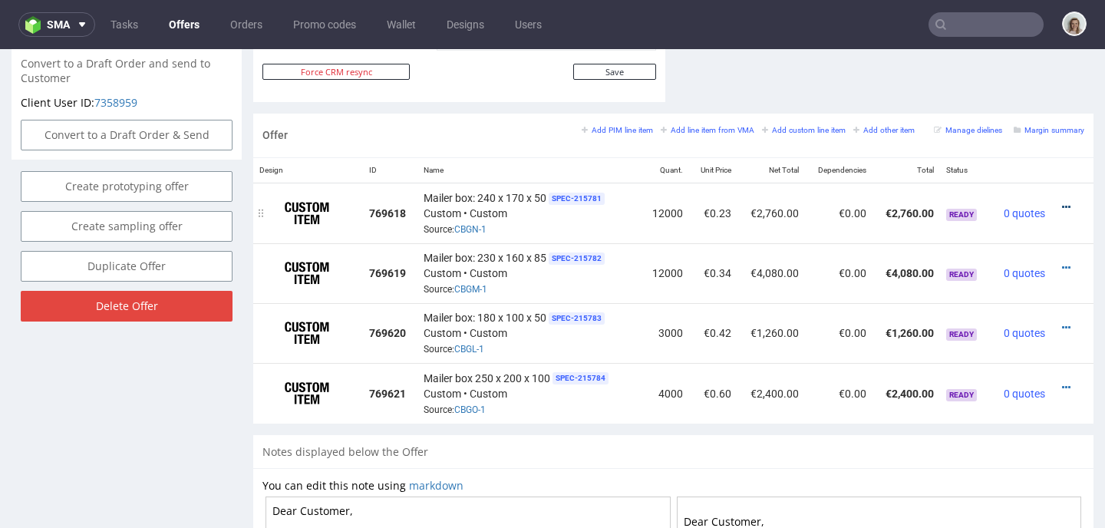
click at [1062, 209] on icon at bounding box center [1066, 207] width 8 height 11
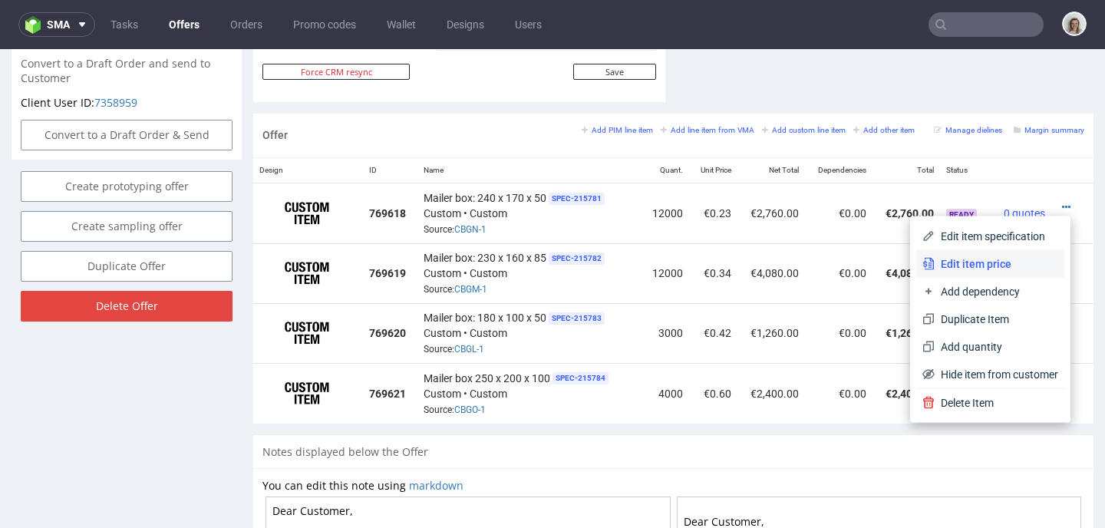
click at [976, 263] on span "Edit item price" at bounding box center [997, 263] width 124 height 15
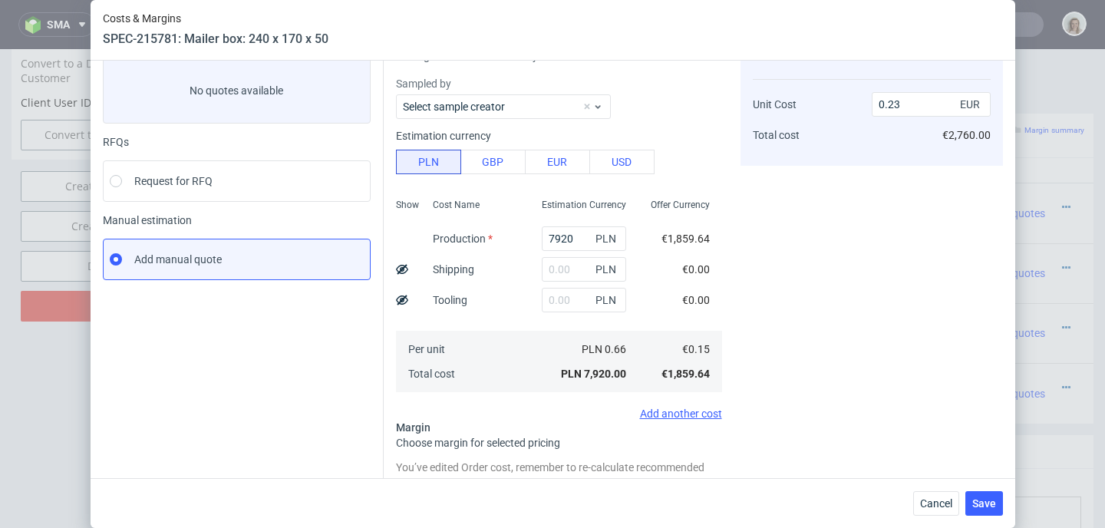
scroll to position [261, 0]
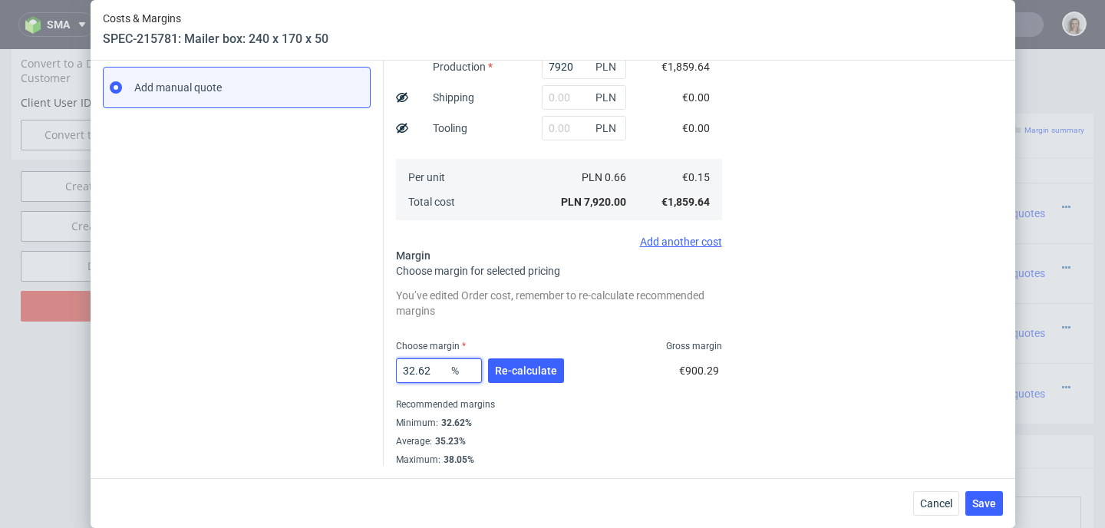
drag, startPoint x: 421, startPoint y: 371, endPoint x: 399, endPoint y: 373, distance: 22.4
click at [399, 373] on input "32.62" at bounding box center [439, 371] width 86 height 25
type input "35"
type input "0.24"
type input "35.23"
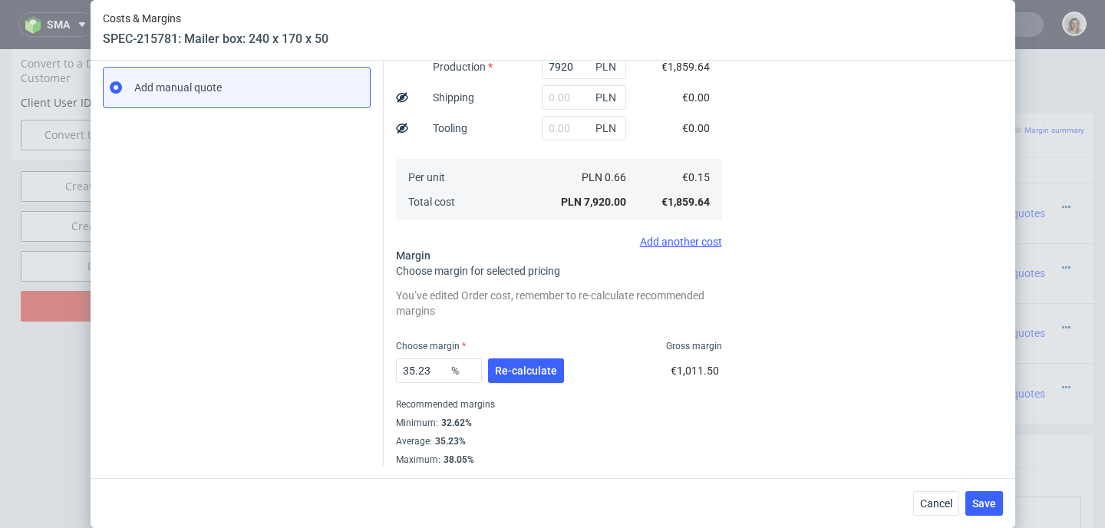
click at [654, 447] on div "Average : 35.23%" at bounding box center [559, 441] width 326 height 18
click at [531, 355] on div "35.23 % Re-calculate" at bounding box center [481, 373] width 171 height 43
click at [530, 362] on button "Re-calculate" at bounding box center [526, 371] width 76 height 25
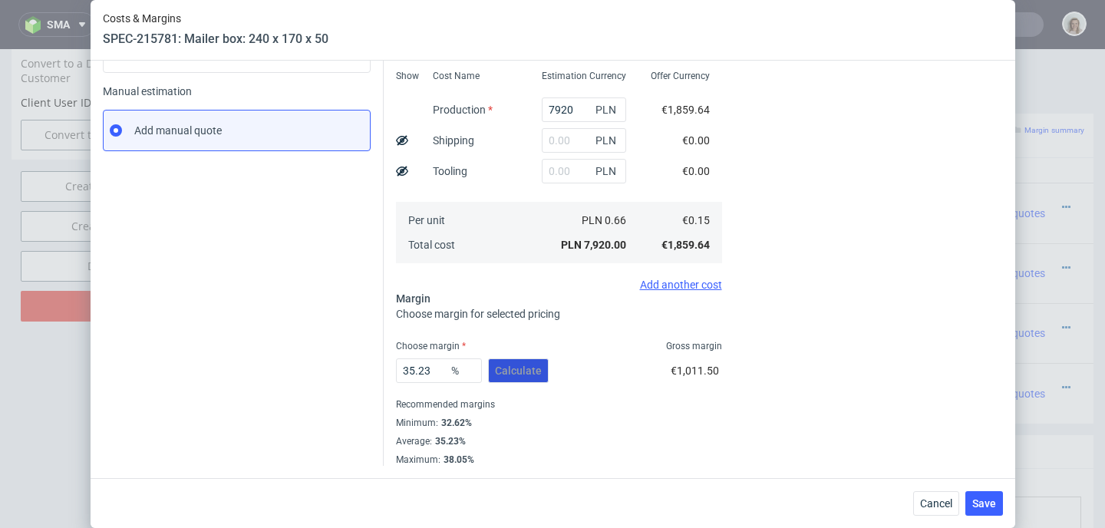
scroll to position [218, 0]
click at [984, 493] on button "Save" at bounding box center [985, 503] width 38 height 25
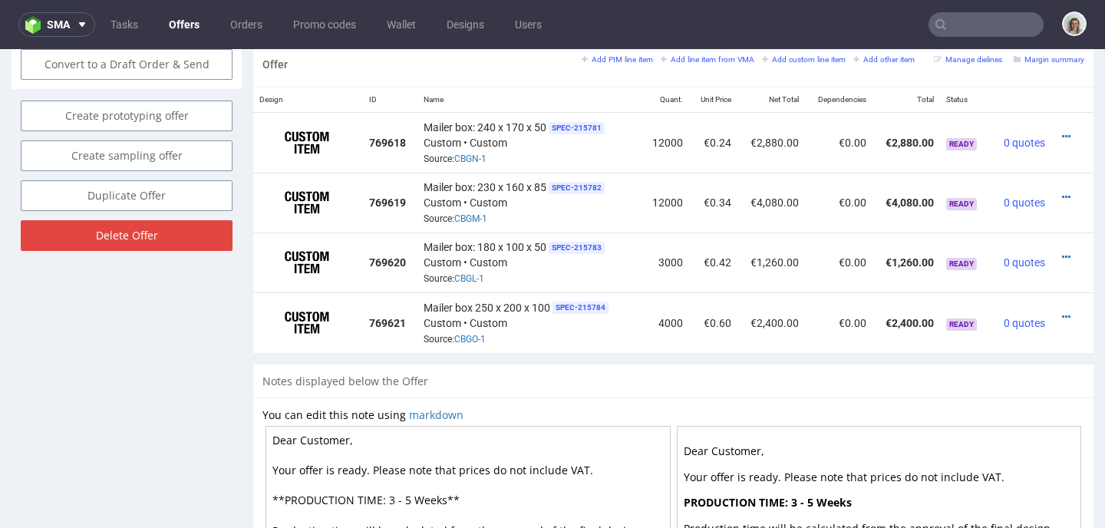
scroll to position [915, 0]
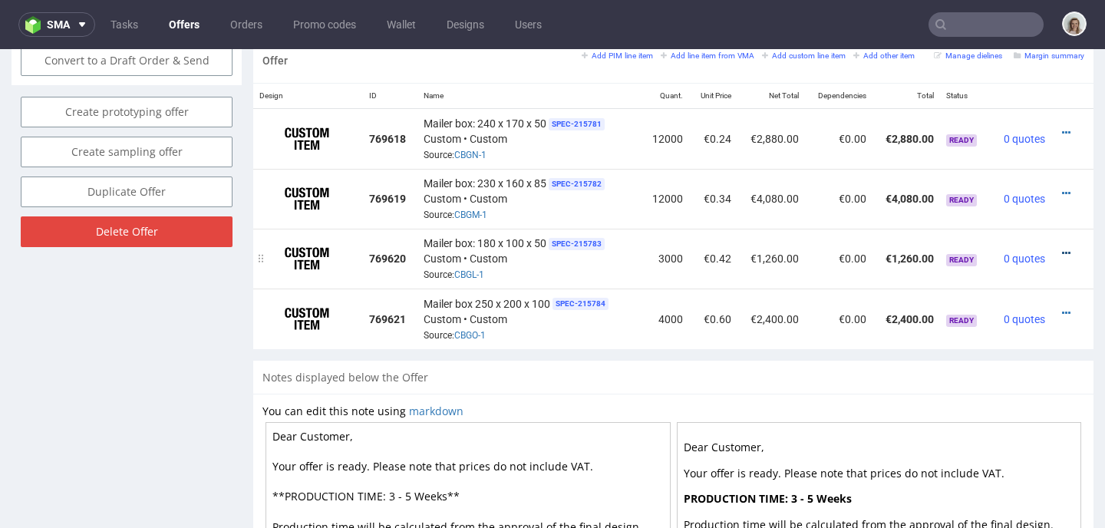
click at [1062, 255] on icon at bounding box center [1066, 253] width 8 height 11
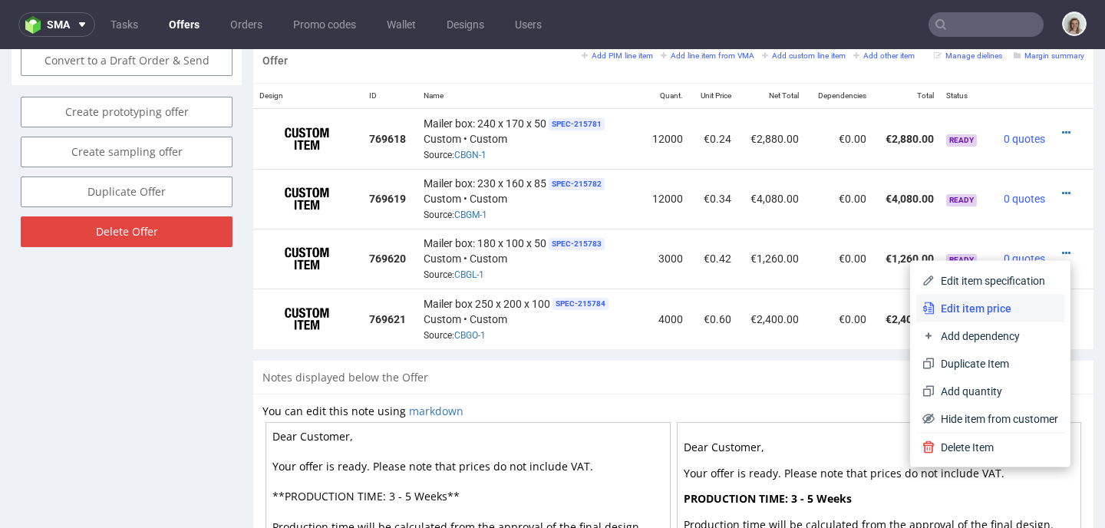
click at [999, 305] on span "Edit item price" at bounding box center [997, 308] width 124 height 15
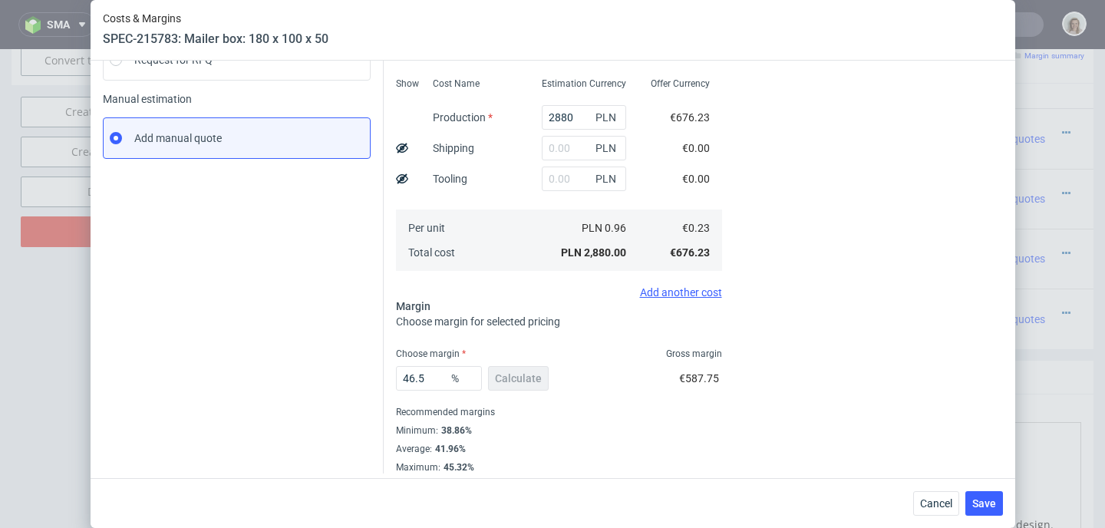
scroll to position [218, 0]
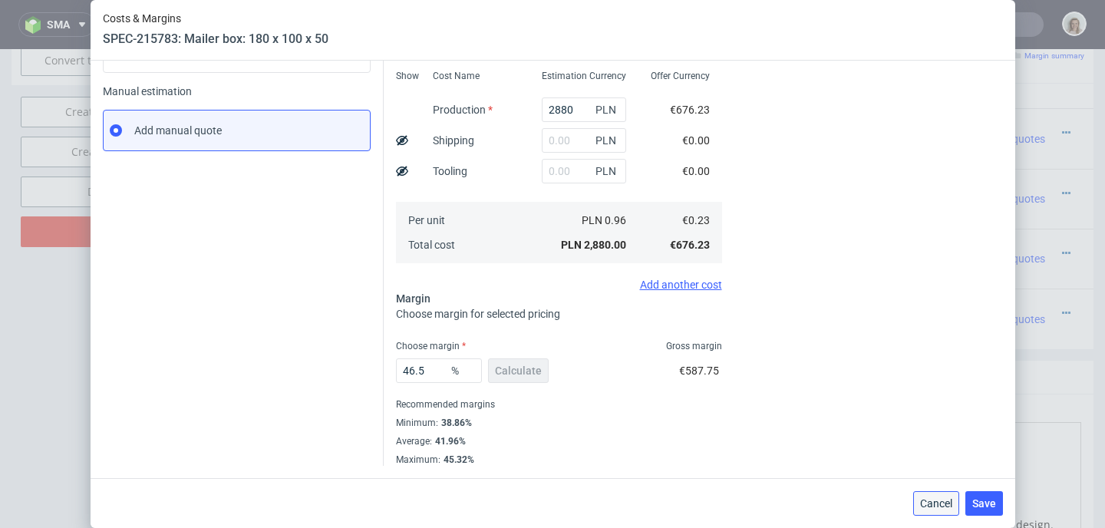
click at [960, 508] on button "Cancel" at bounding box center [937, 503] width 46 height 25
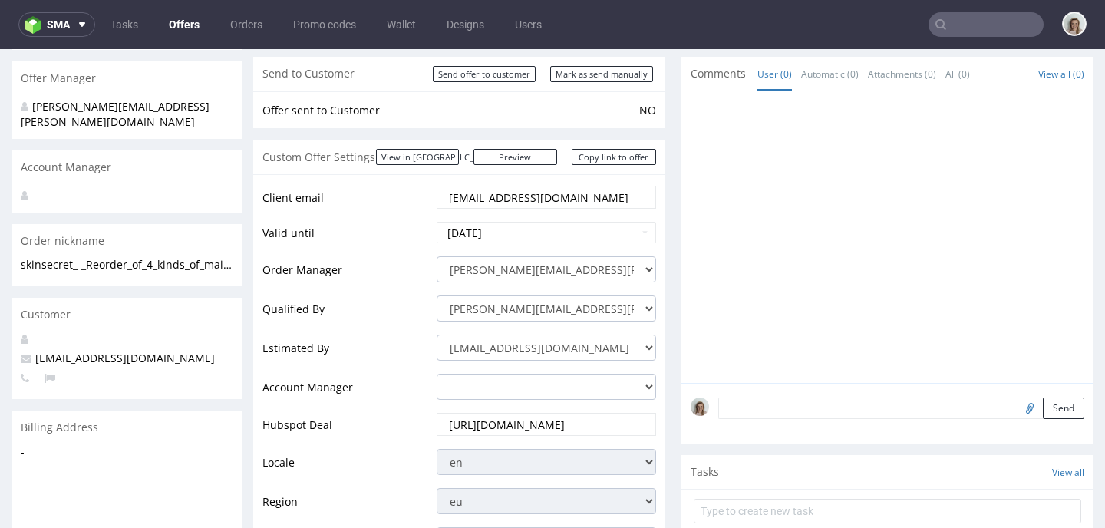
scroll to position [0, 0]
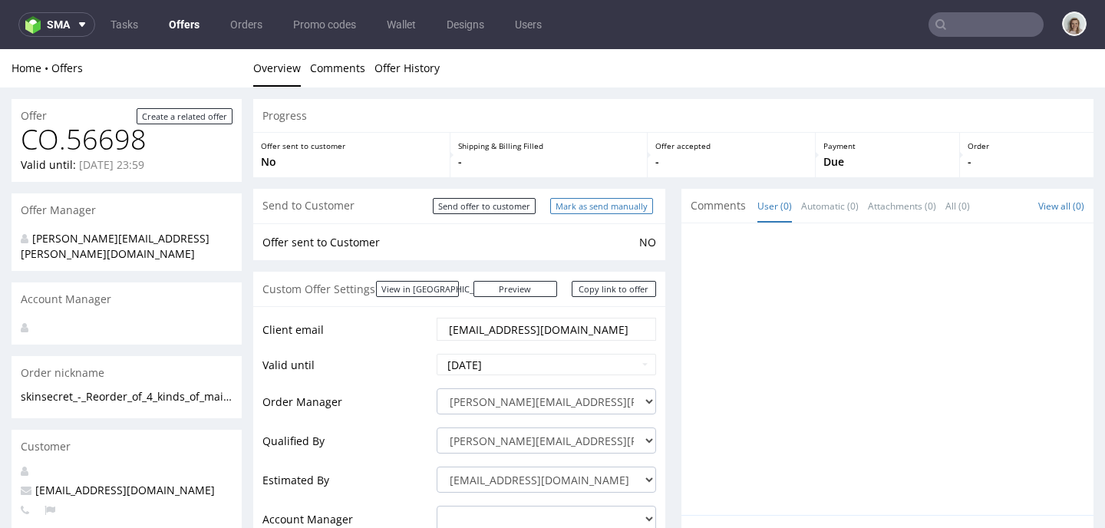
click at [608, 202] on input "Mark as send manually" at bounding box center [601, 206] width 103 height 16
type input "In progress..."
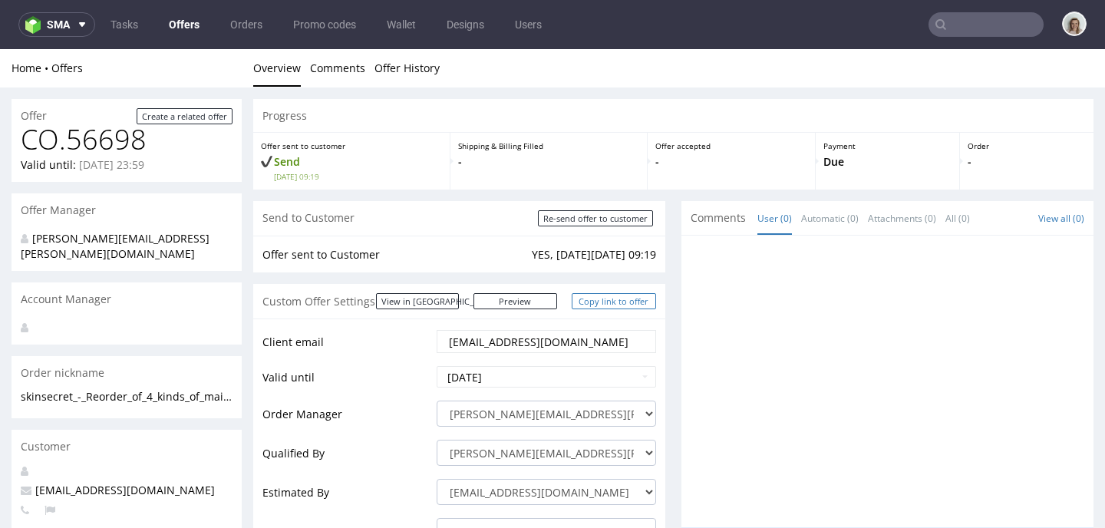
click at [596, 308] on link "Copy link to offer" at bounding box center [614, 301] width 84 height 16
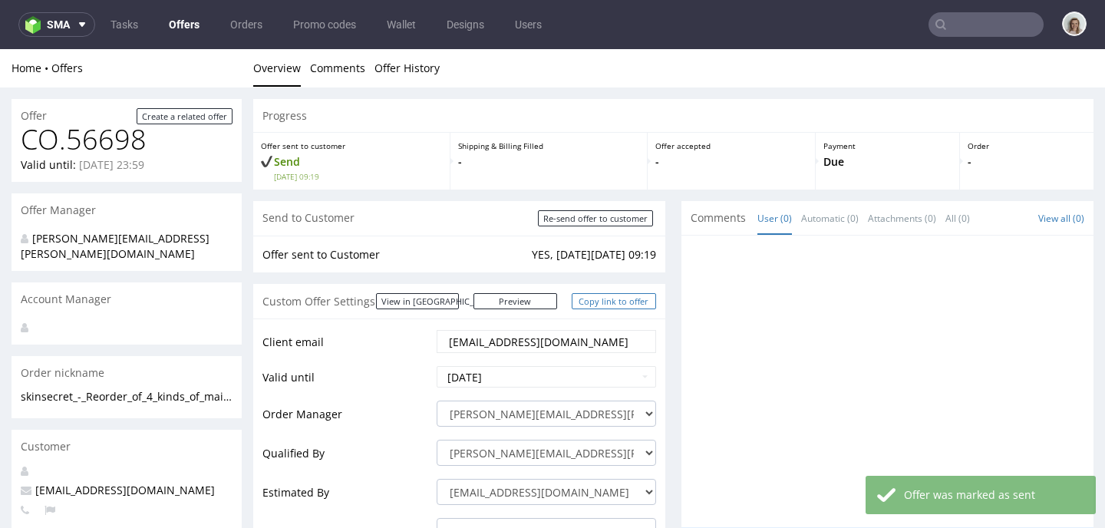
click at [614, 306] on link "Copy link to offer" at bounding box center [614, 301] width 84 height 16
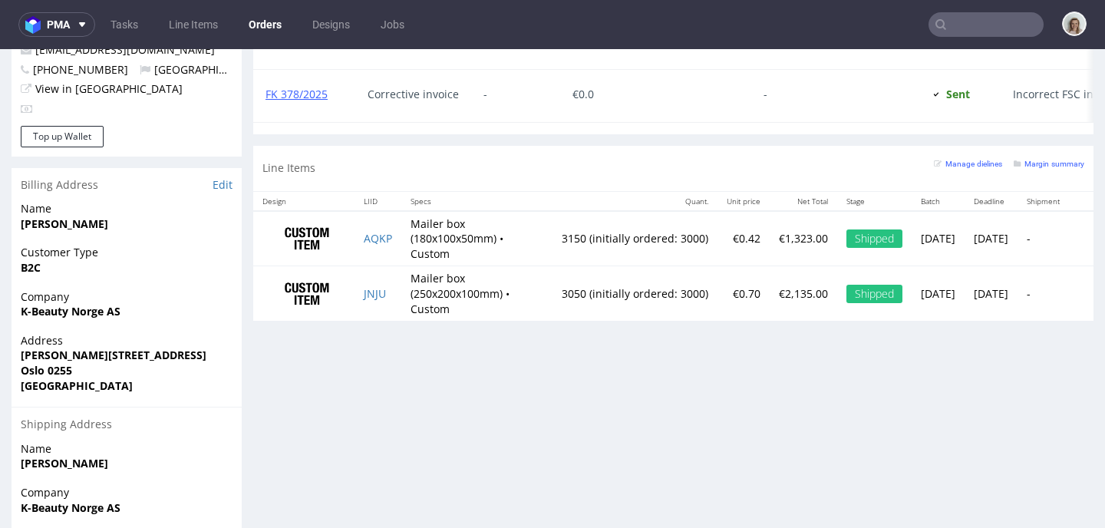
scroll to position [353, 0]
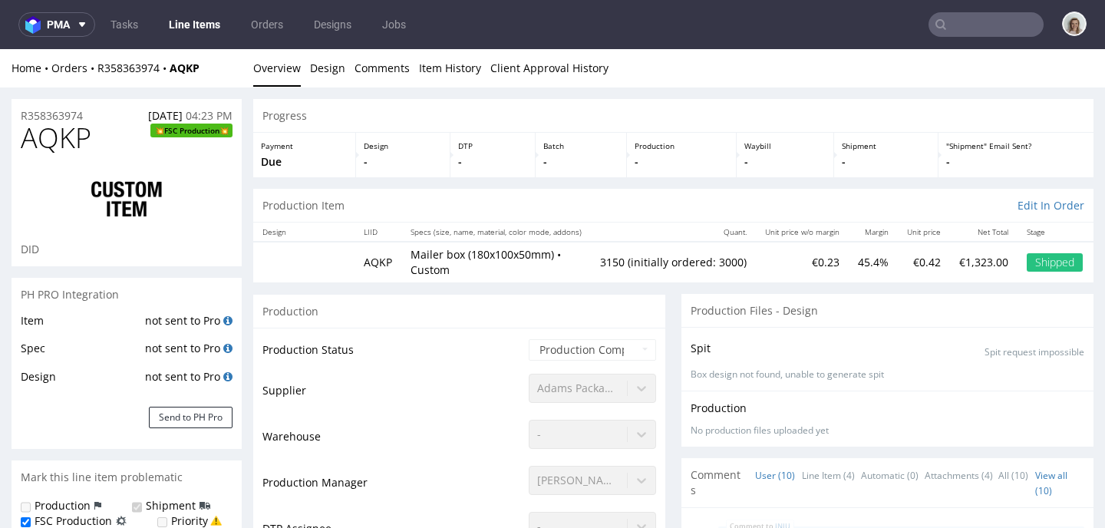
scroll to position [353, 0]
select select "in_progress"
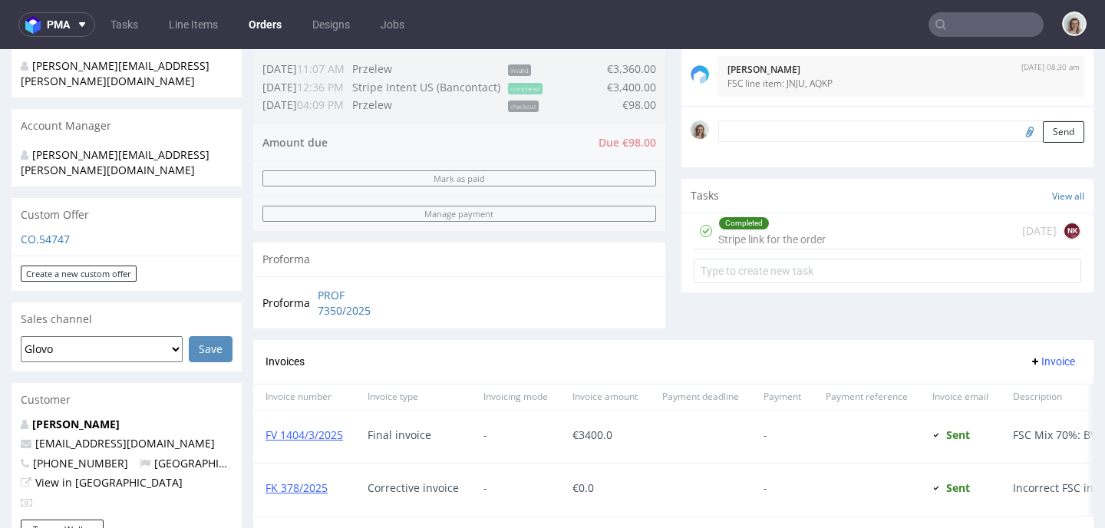
scroll to position [692, 0]
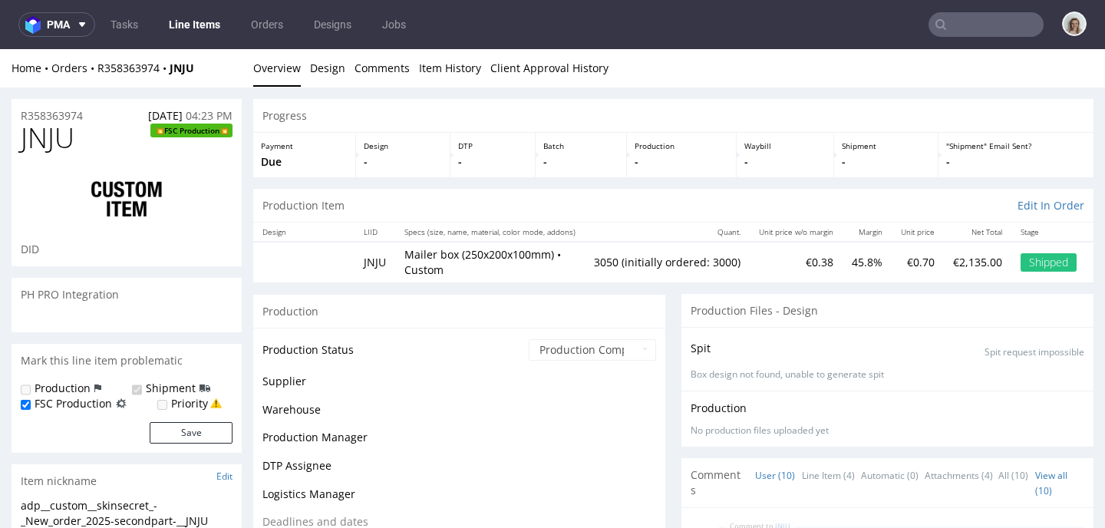
scroll to position [353, 0]
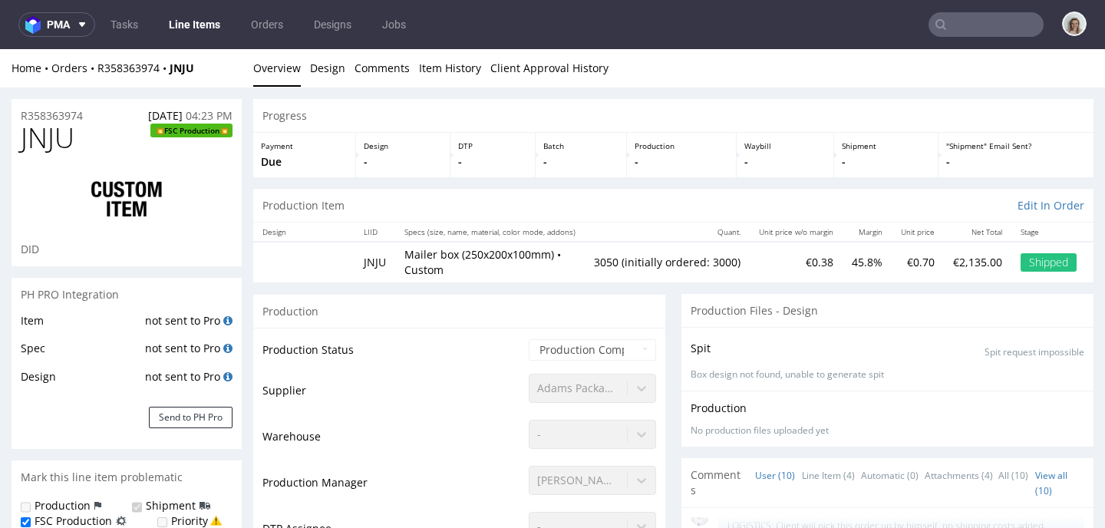
select select "in_progress"
type input "3050"
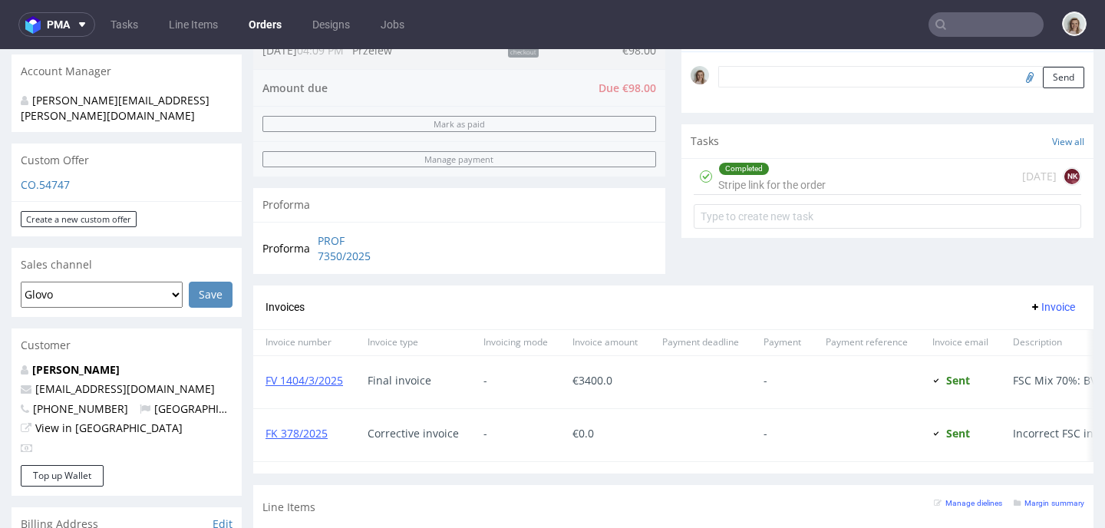
scroll to position [938, 0]
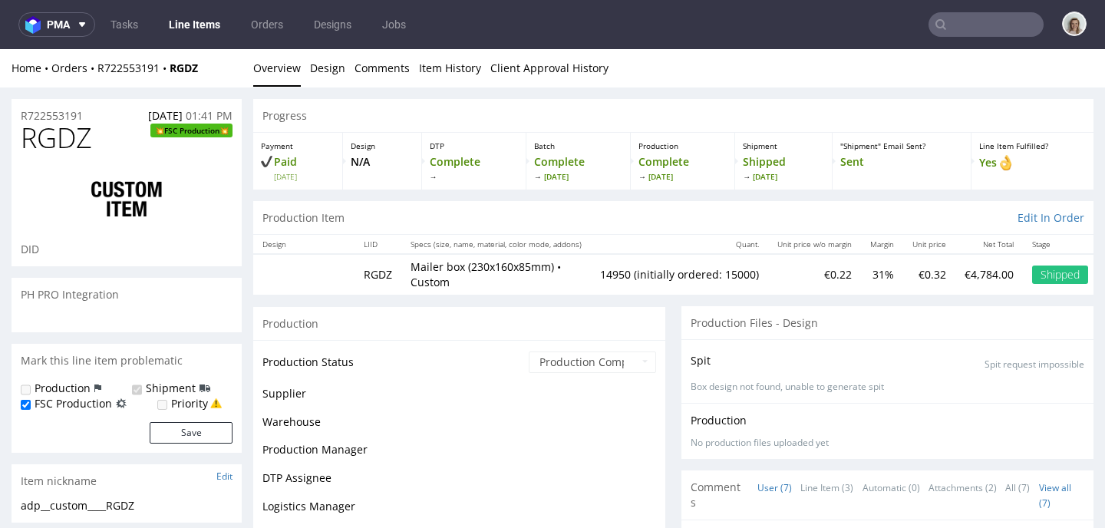
scroll to position [151, 0]
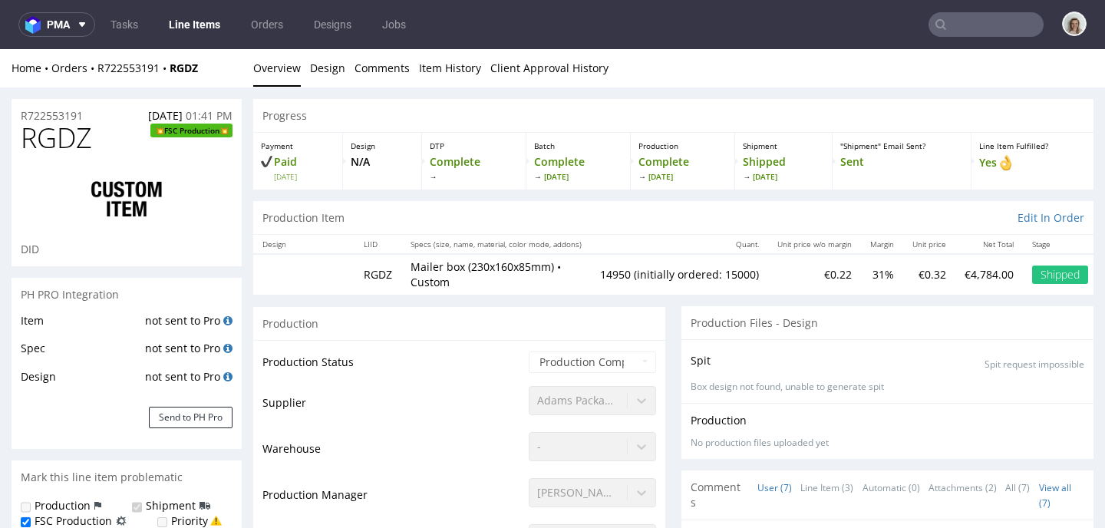
select select "in_progress"
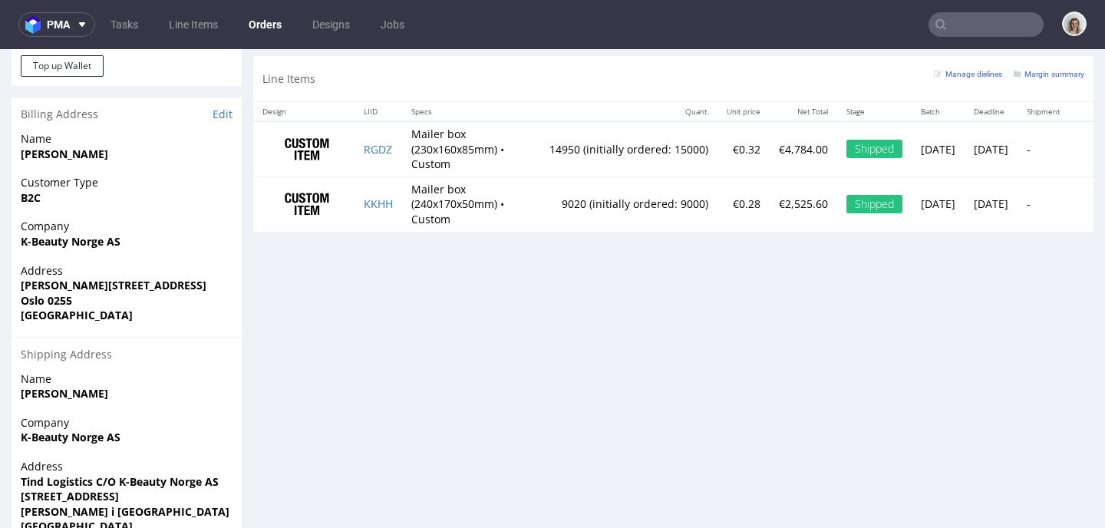
scroll to position [872, 0]
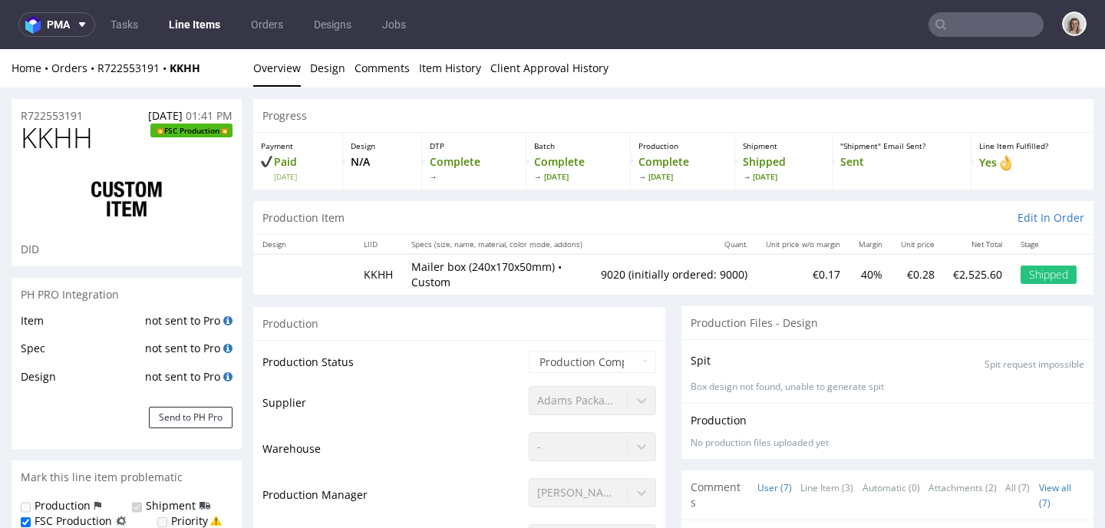
scroll to position [151, 0]
select select "in_progress"
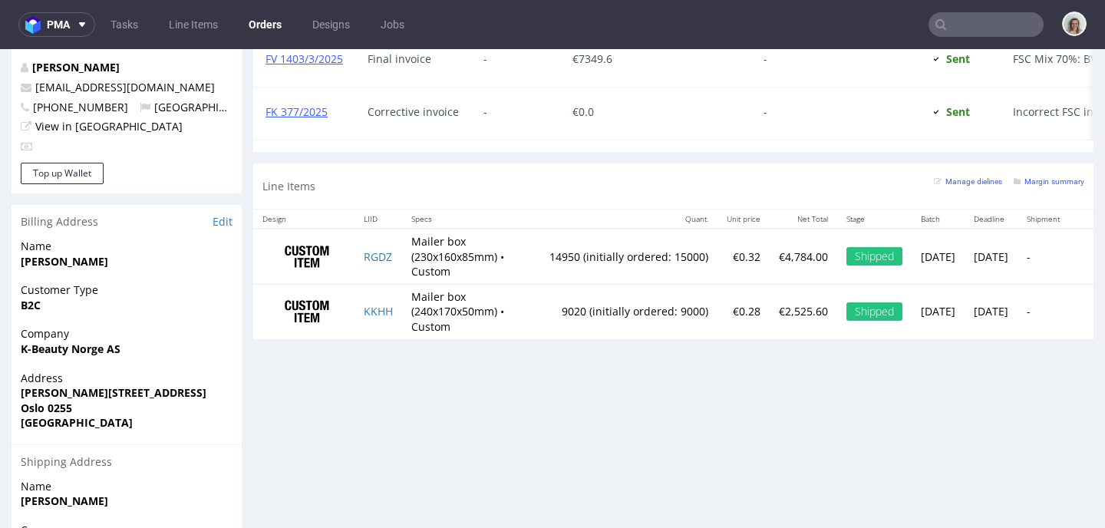
scroll to position [763, 0]
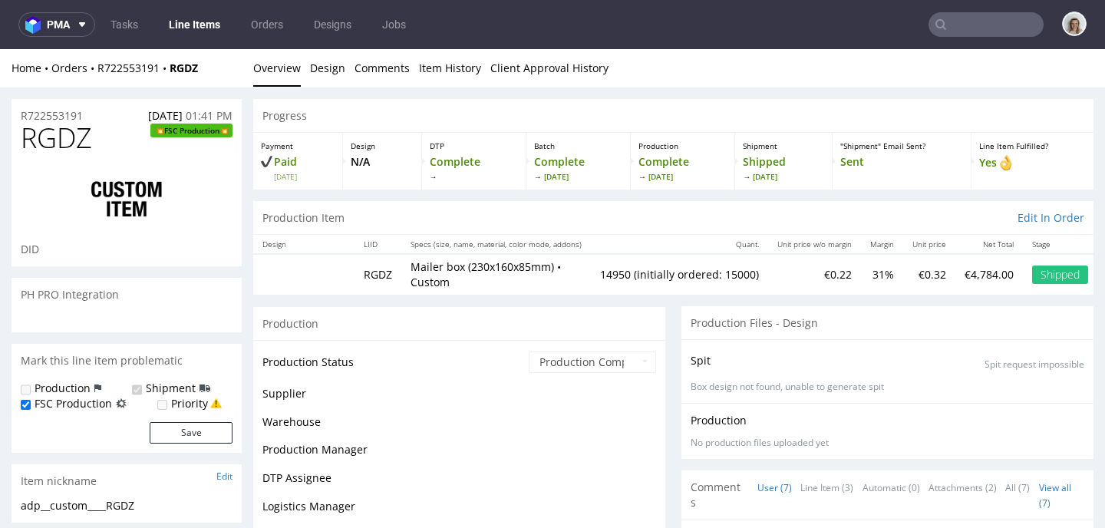
scroll to position [151, 0]
select select "in_progress"
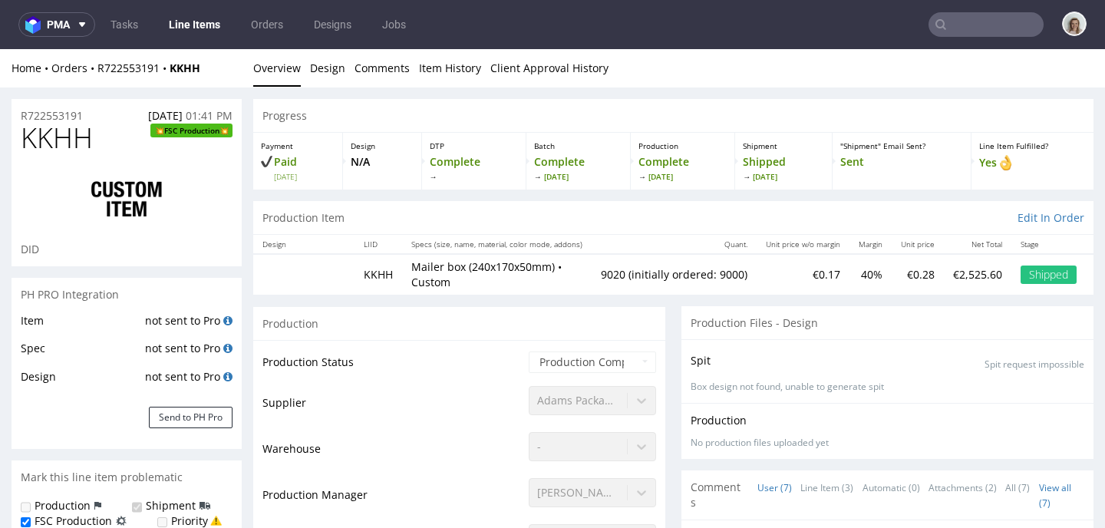
select select "in_progress"
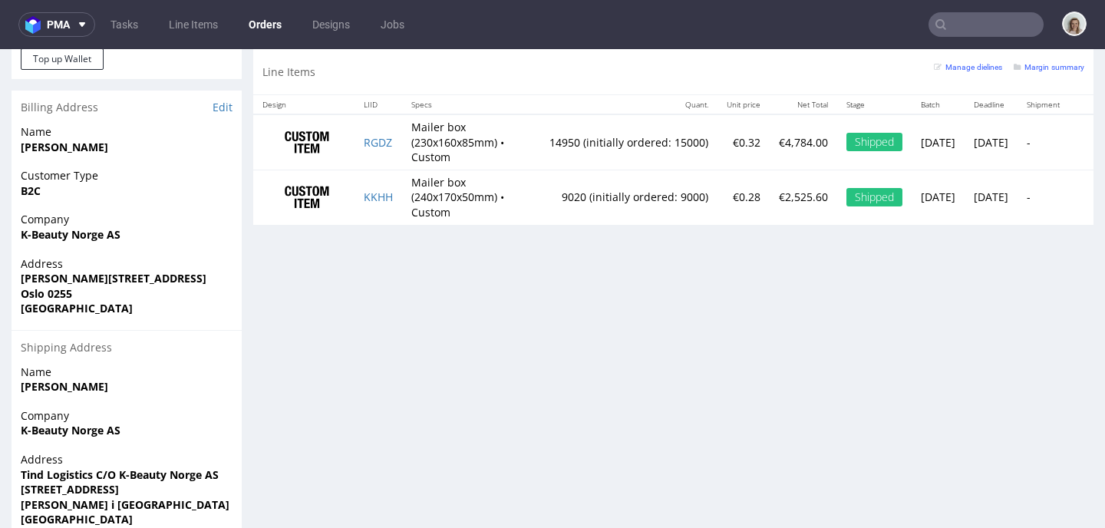
scroll to position [908, 0]
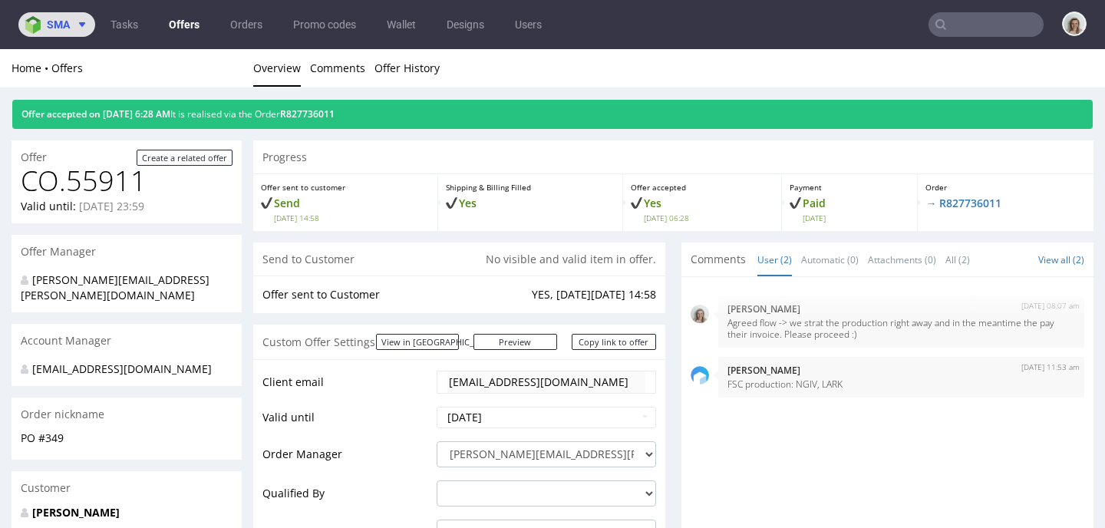
click at [49, 20] on span "sma" at bounding box center [58, 24] width 23 height 11
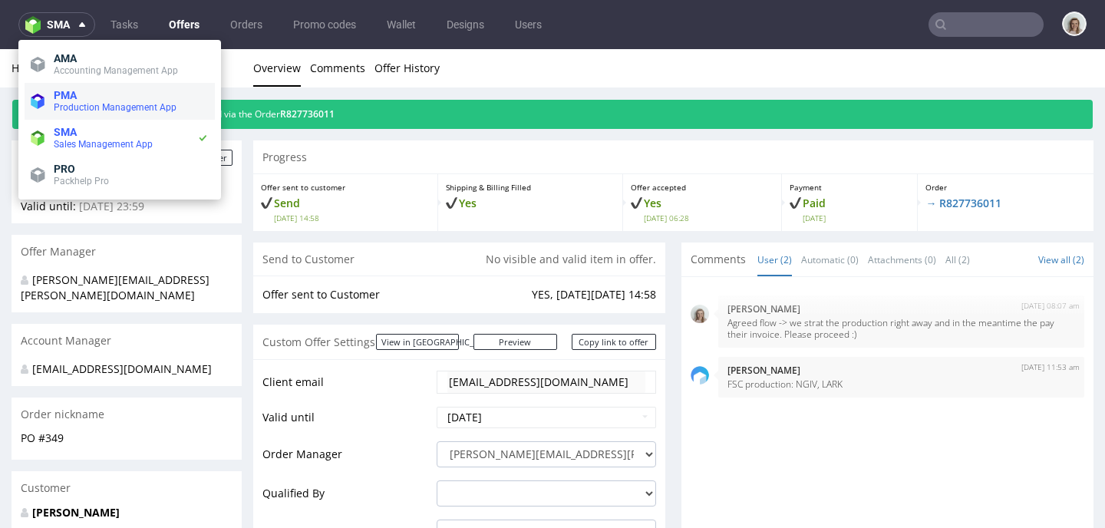
click at [50, 101] on span "PMA Production Management App" at bounding box center [128, 101] width 161 height 25
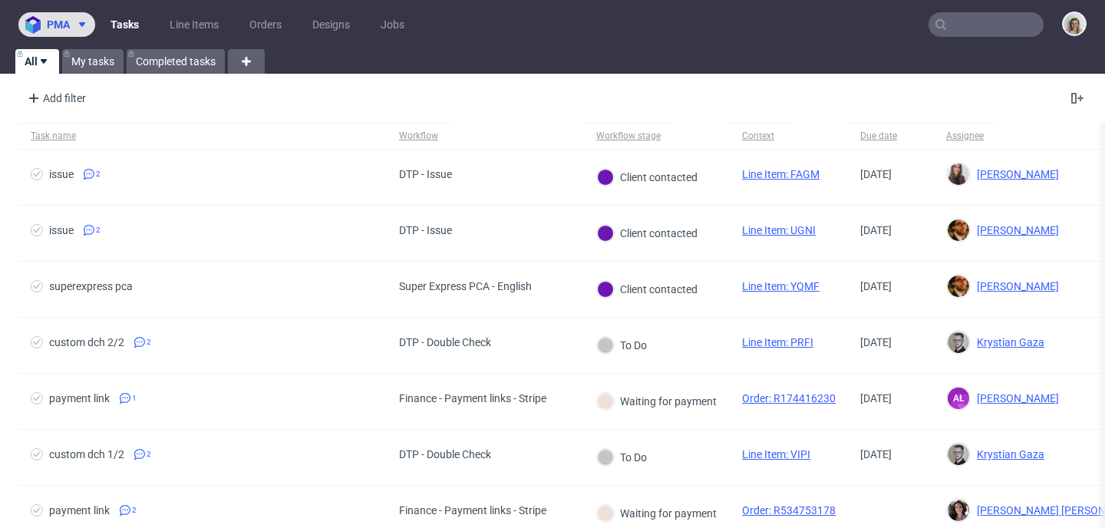
click at [76, 31] on button "pma" at bounding box center [56, 24] width 77 height 25
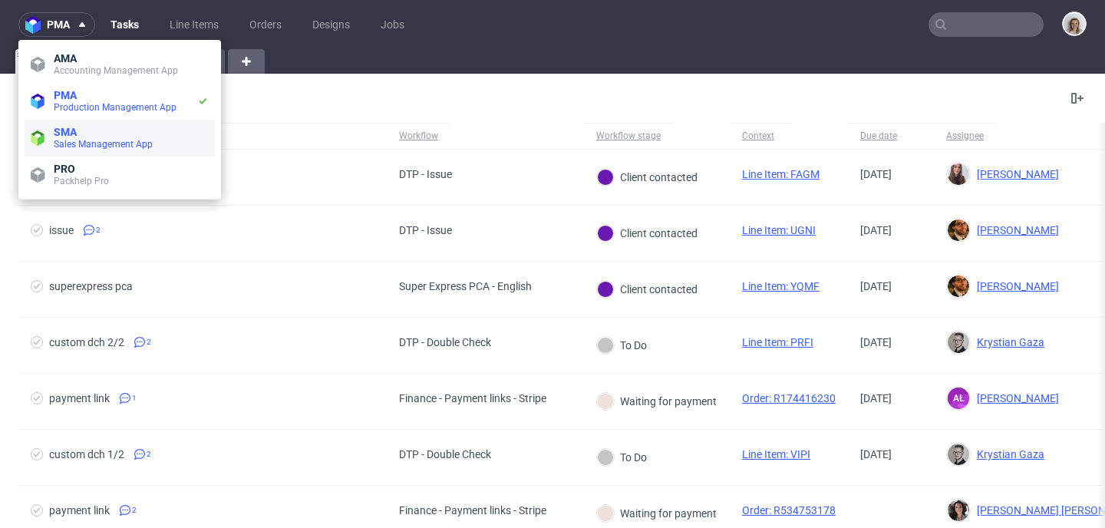
click at [72, 137] on span "SMA" at bounding box center [65, 132] width 23 height 12
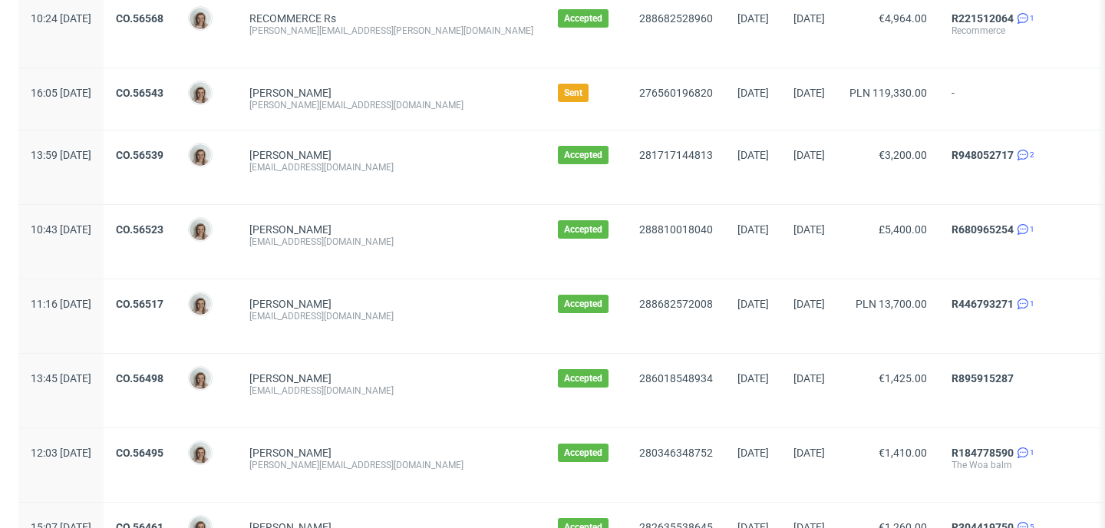
scroll to position [787, 0]
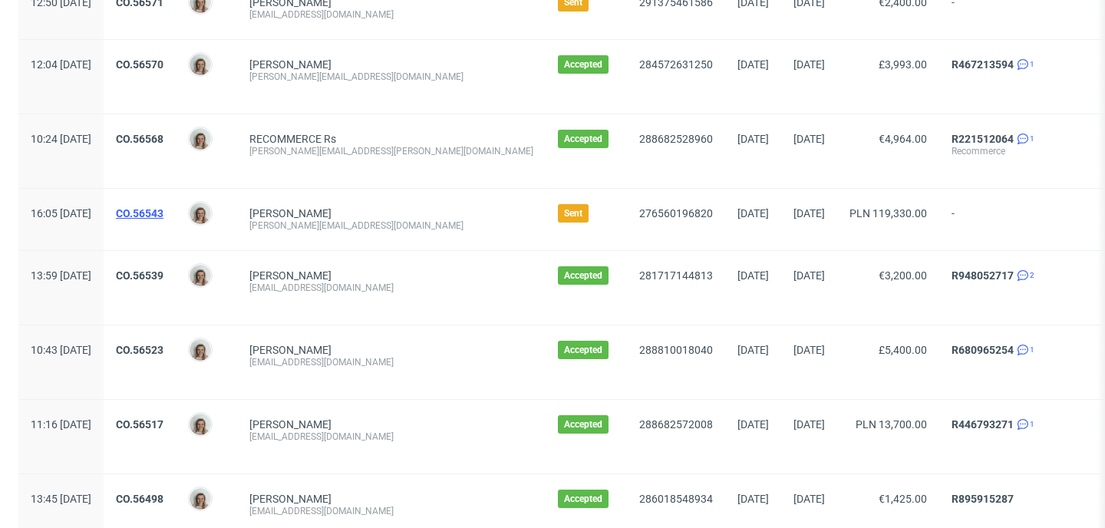
click at [164, 214] on link "CO.56543" at bounding box center [140, 213] width 48 height 12
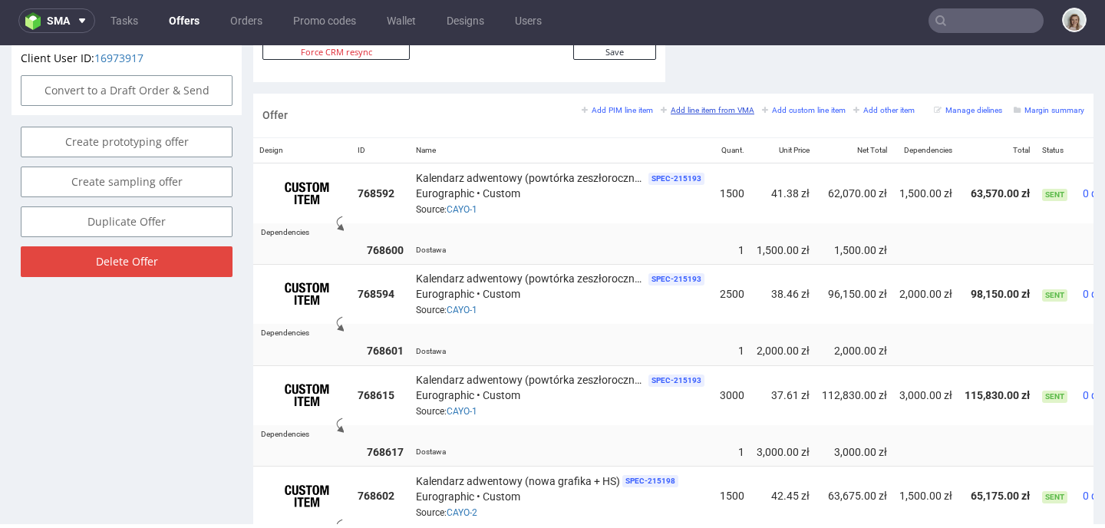
scroll to position [1161, 0]
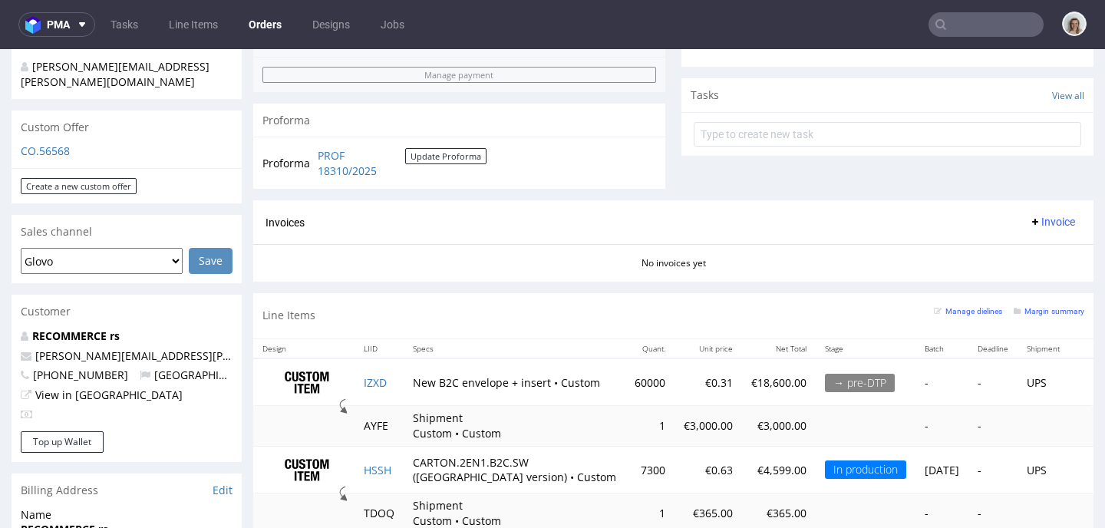
scroll to position [629, 0]
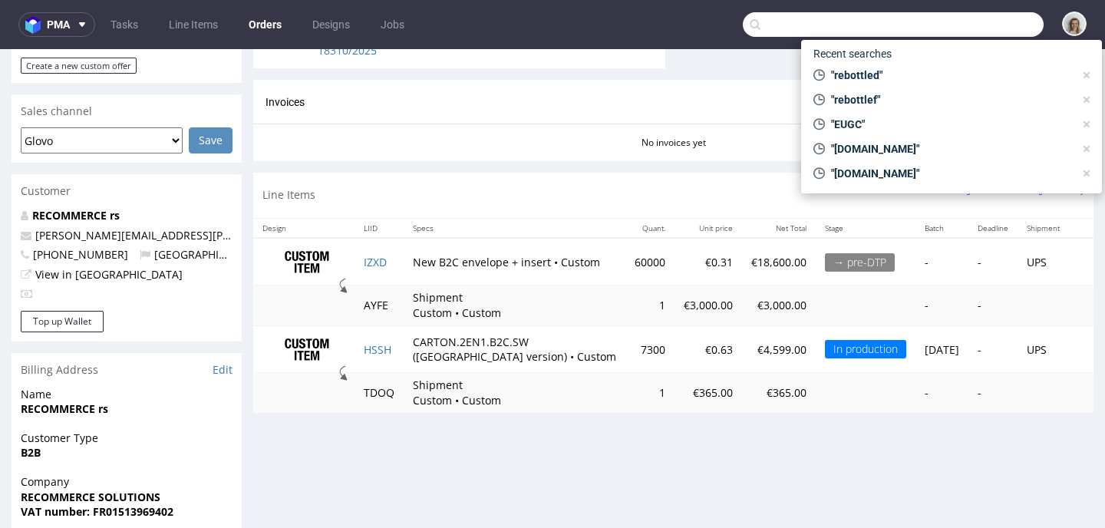
click at [975, 14] on input "text" at bounding box center [893, 24] width 301 height 25
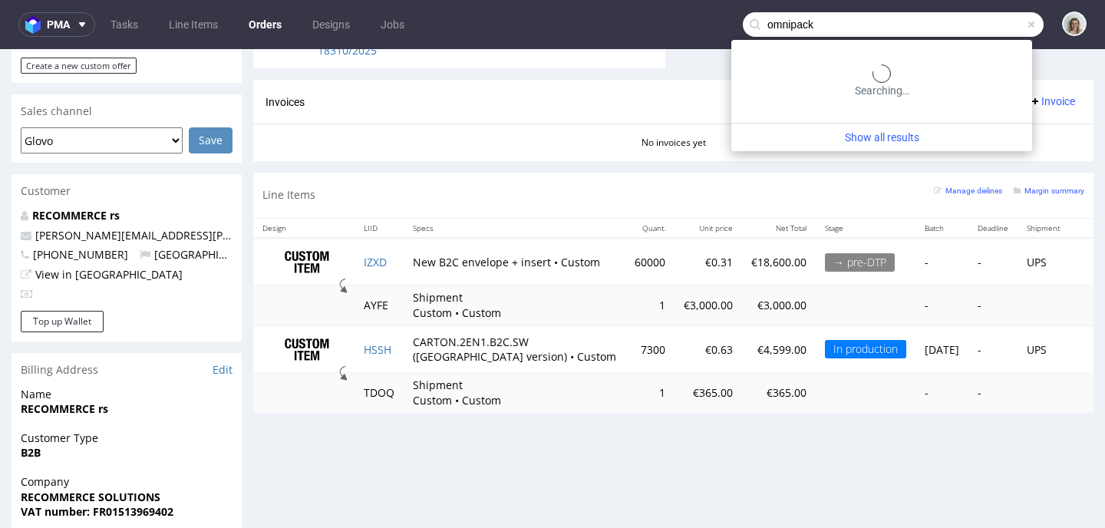
type input "omnipack"
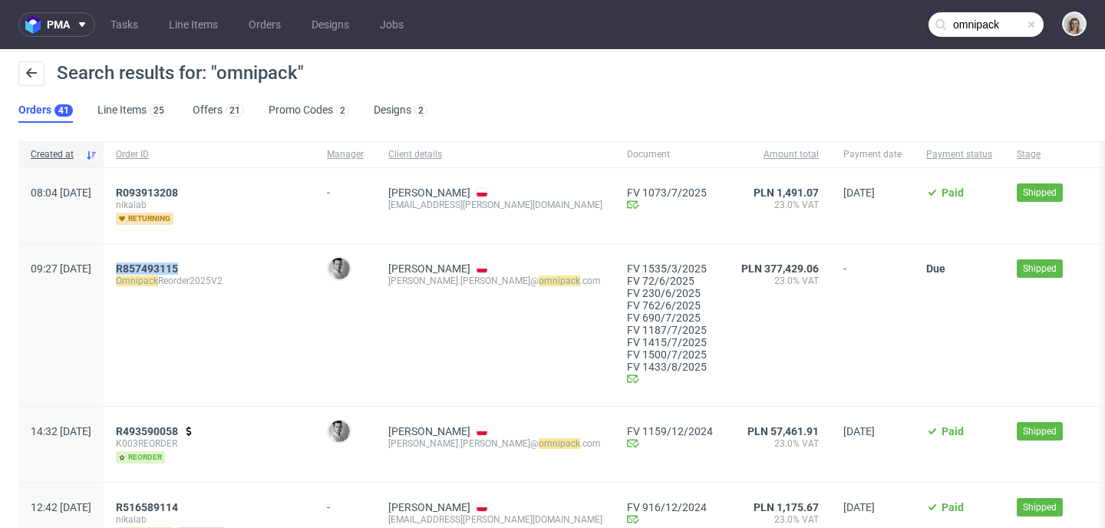
drag, startPoint x: 227, startPoint y: 266, endPoint x: 162, endPoint y: 270, distance: 65.4
click at [162, 270] on div "R857493115 Omnipack Reorder2025V2" at bounding box center [209, 325] width 211 height 162
copy span "R857493115"
